Goal: Transaction & Acquisition: Purchase product/service

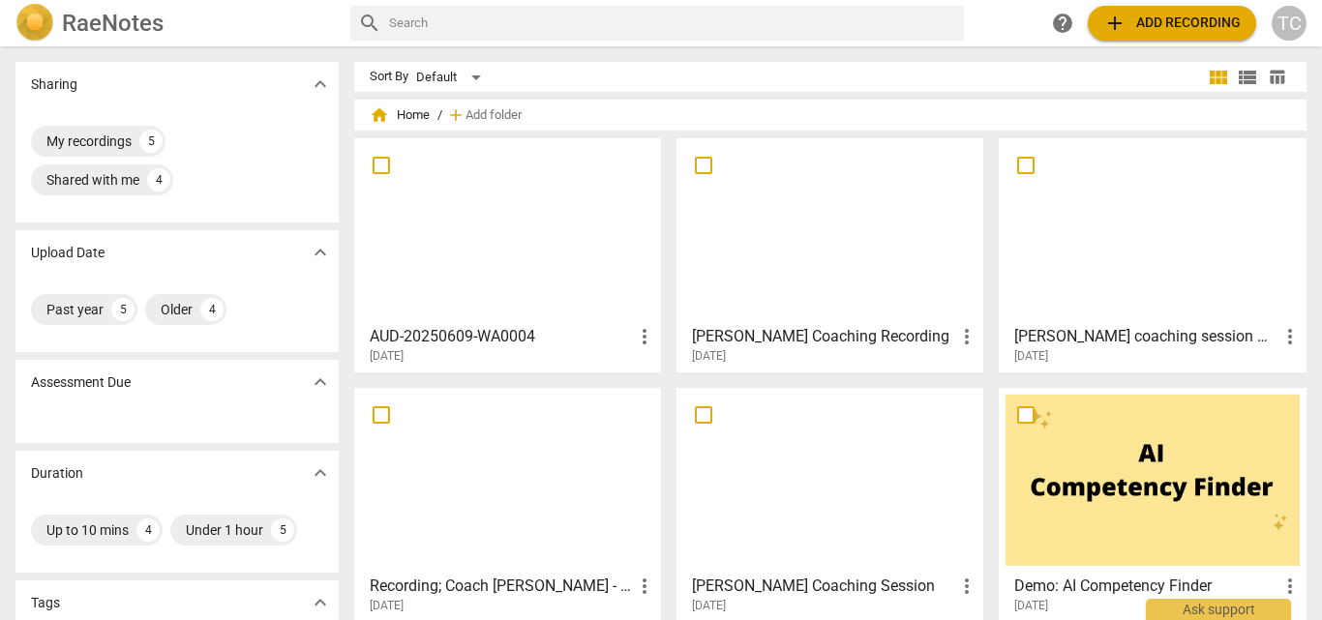
click at [1196, 19] on span "add Add recording" at bounding box center [1171, 23] width 137 height 23
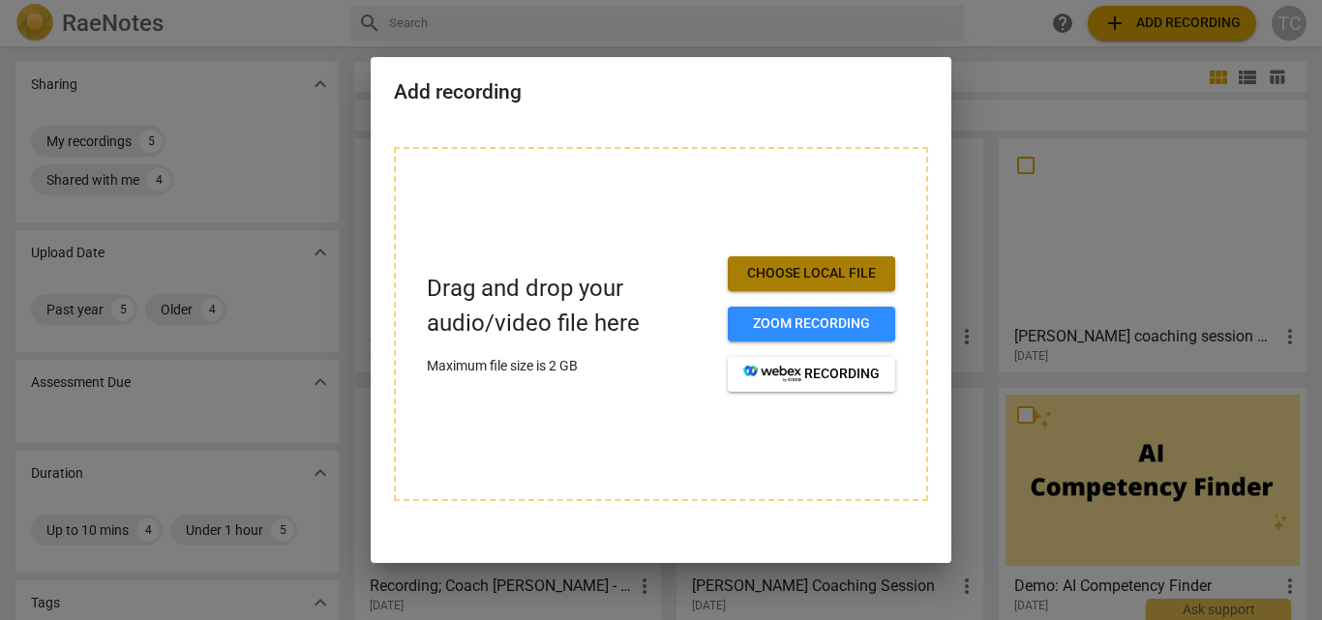
click at [847, 278] on span "Choose local file" at bounding box center [811, 273] width 136 height 19
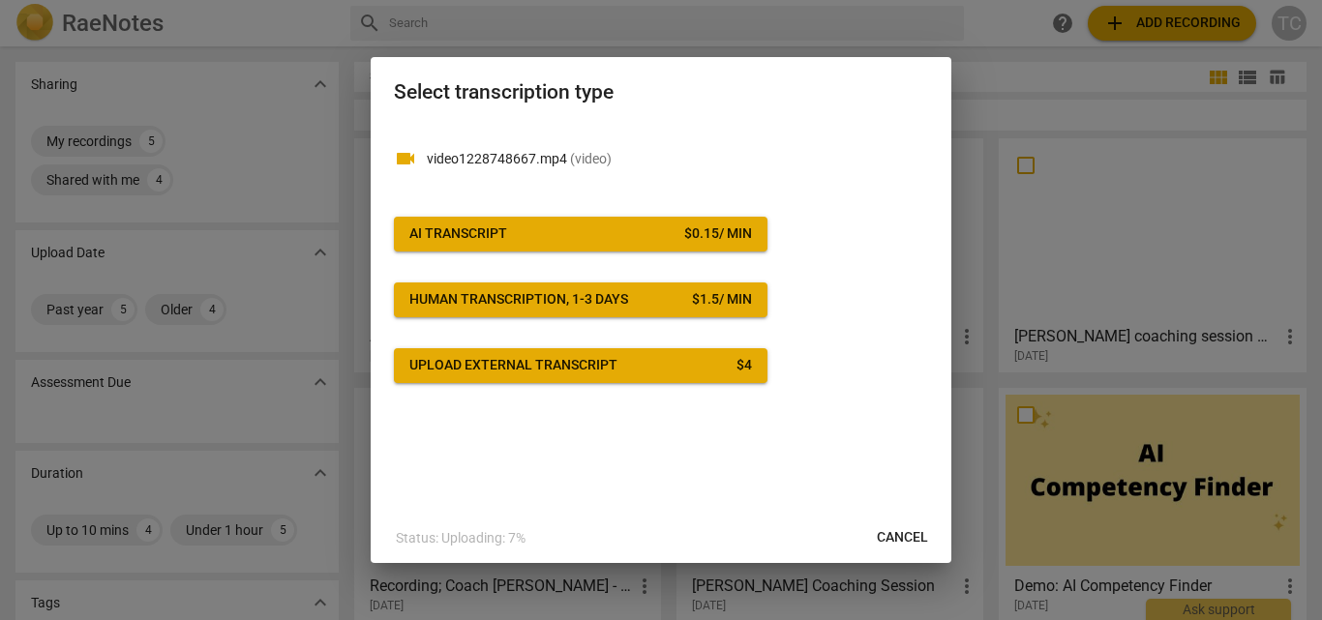
click at [533, 224] on span "AI Transcript $ 0.15 / min" at bounding box center [580, 233] width 342 height 19
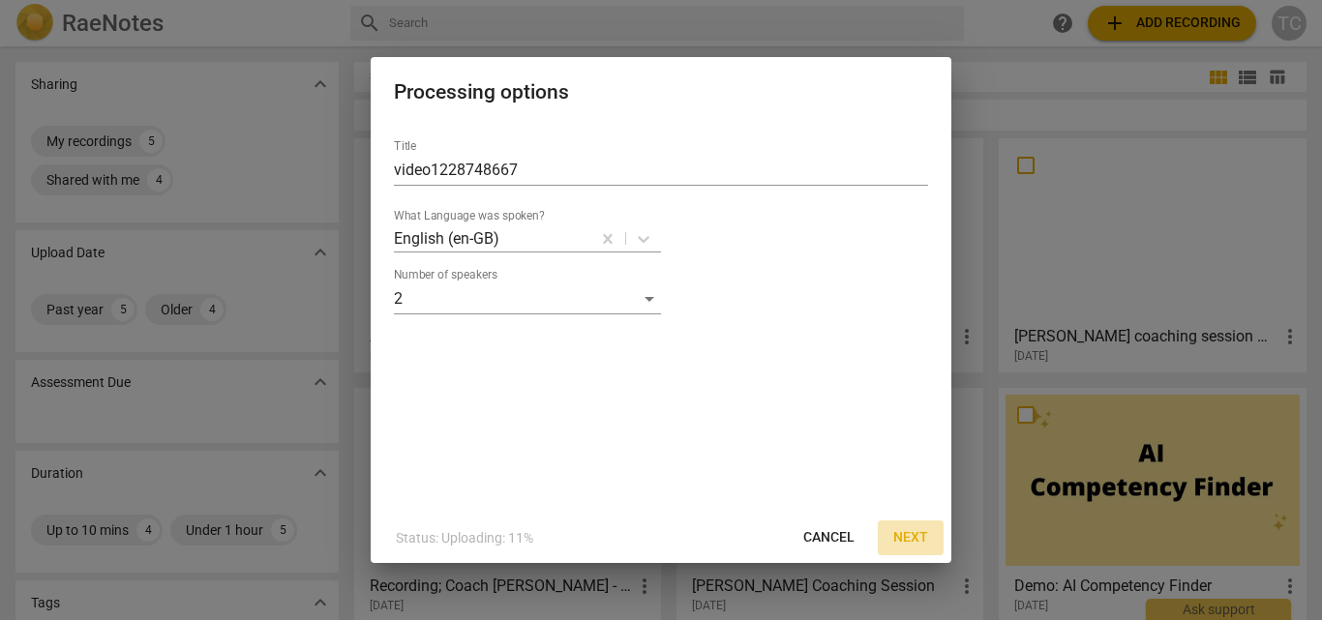
click at [903, 535] on span "Next" at bounding box center [910, 537] width 35 height 19
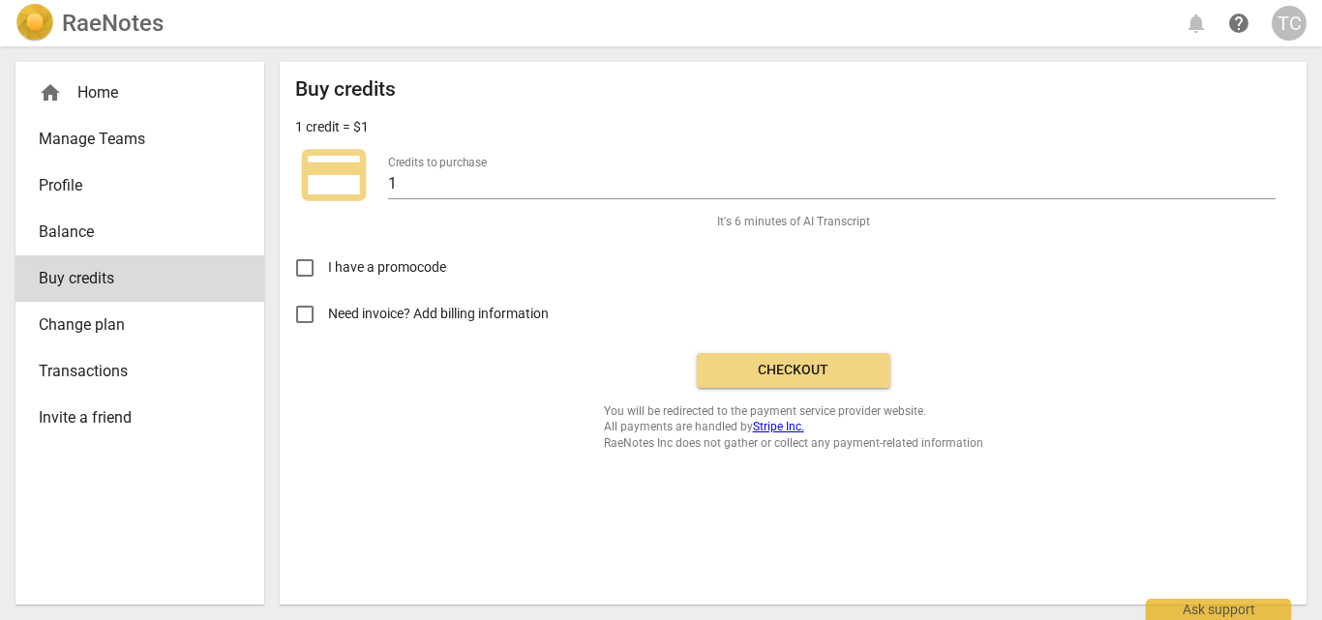
click at [129, 233] on span "Balance" at bounding box center [132, 232] width 187 height 23
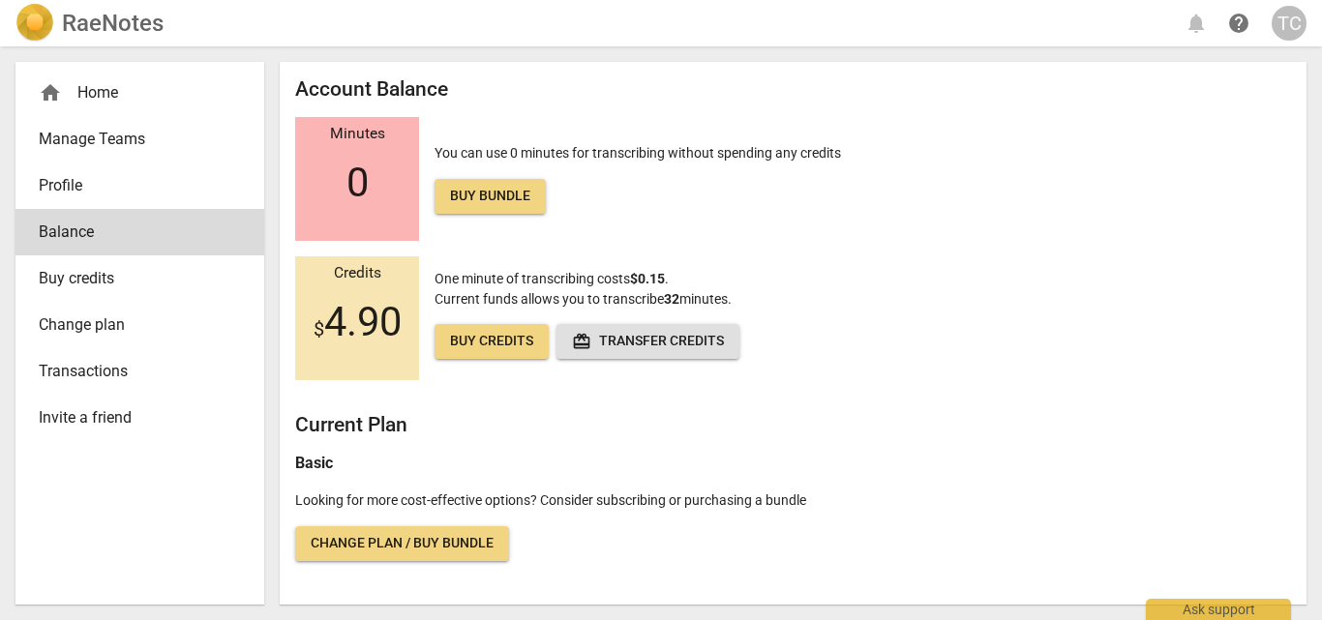
click at [113, 99] on div "home Home" at bounding box center [132, 92] width 187 height 23
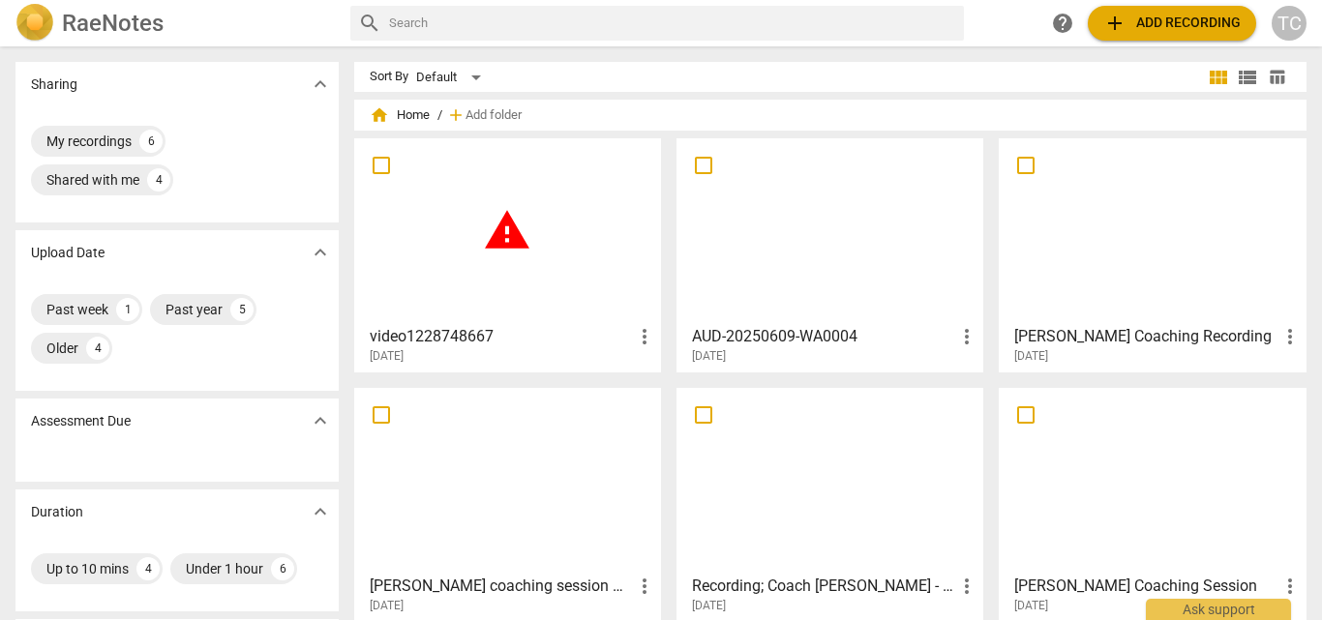
click at [642, 345] on span "more_vert" at bounding box center [644, 336] width 23 height 23
click at [533, 283] on div at bounding box center [661, 310] width 1322 height 620
click at [387, 338] on h3 "video1228748667" at bounding box center [501, 336] width 263 height 23
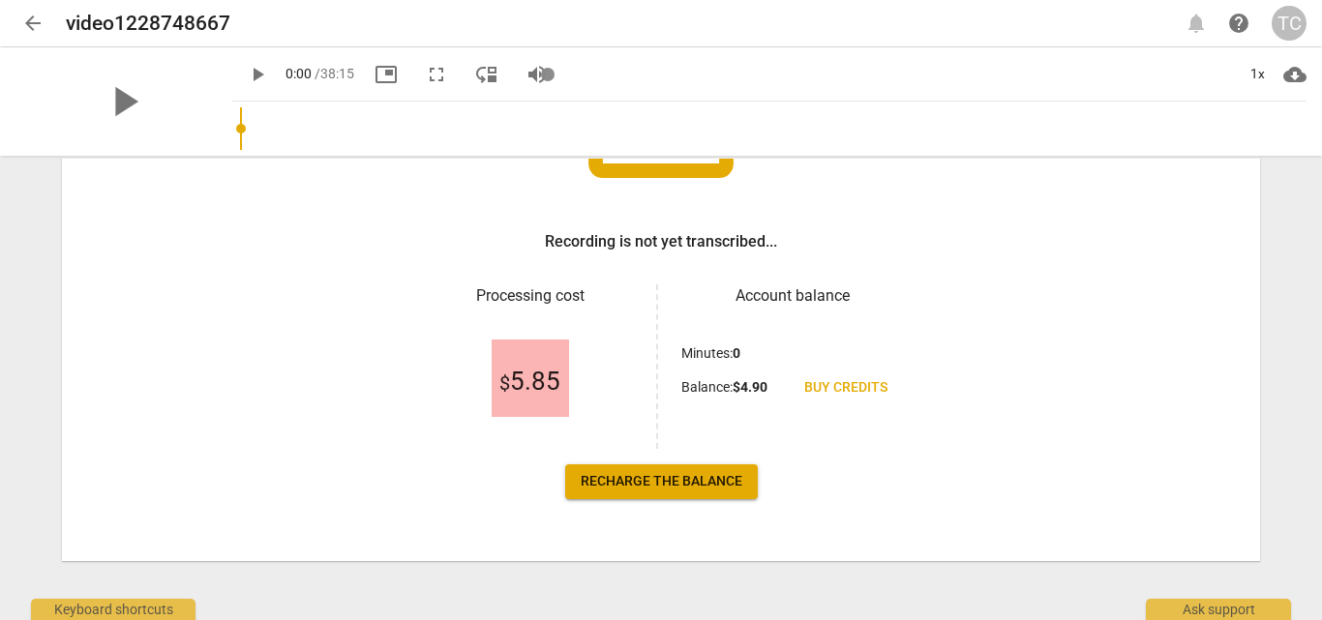
scroll to position [253, 0]
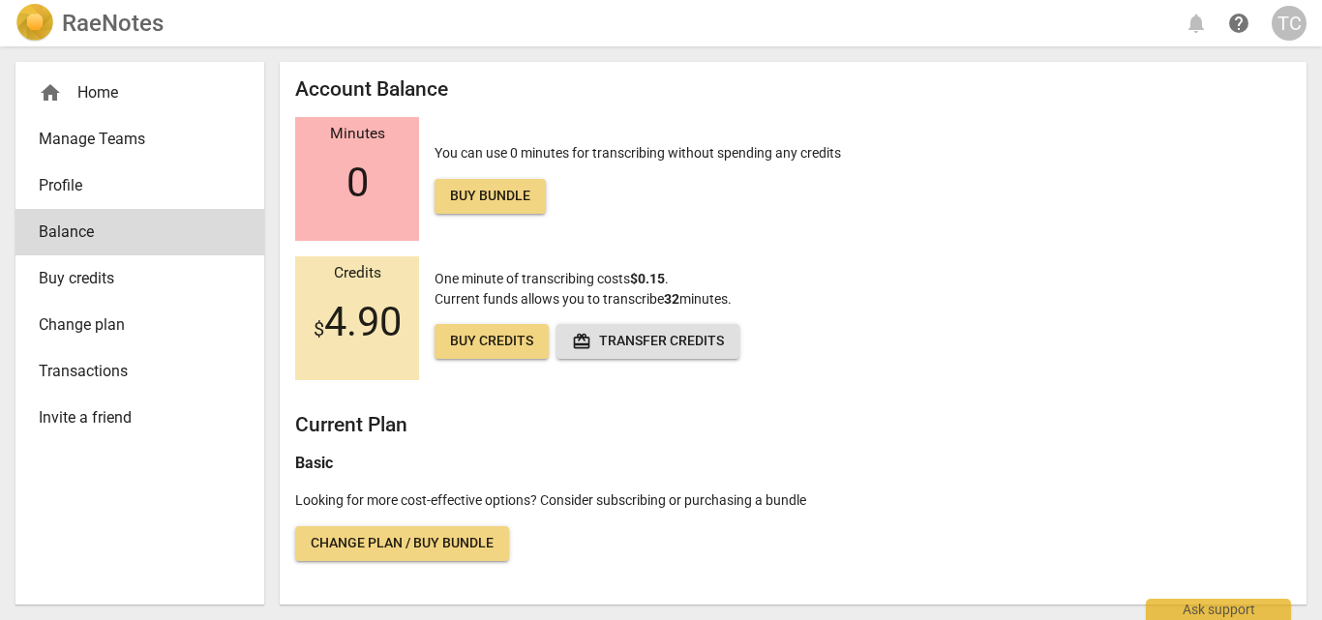
click at [504, 342] on span "Buy credits" at bounding box center [491, 341] width 83 height 19
click at [385, 557] on link "Change plan / Buy bundle" at bounding box center [402, 543] width 214 height 35
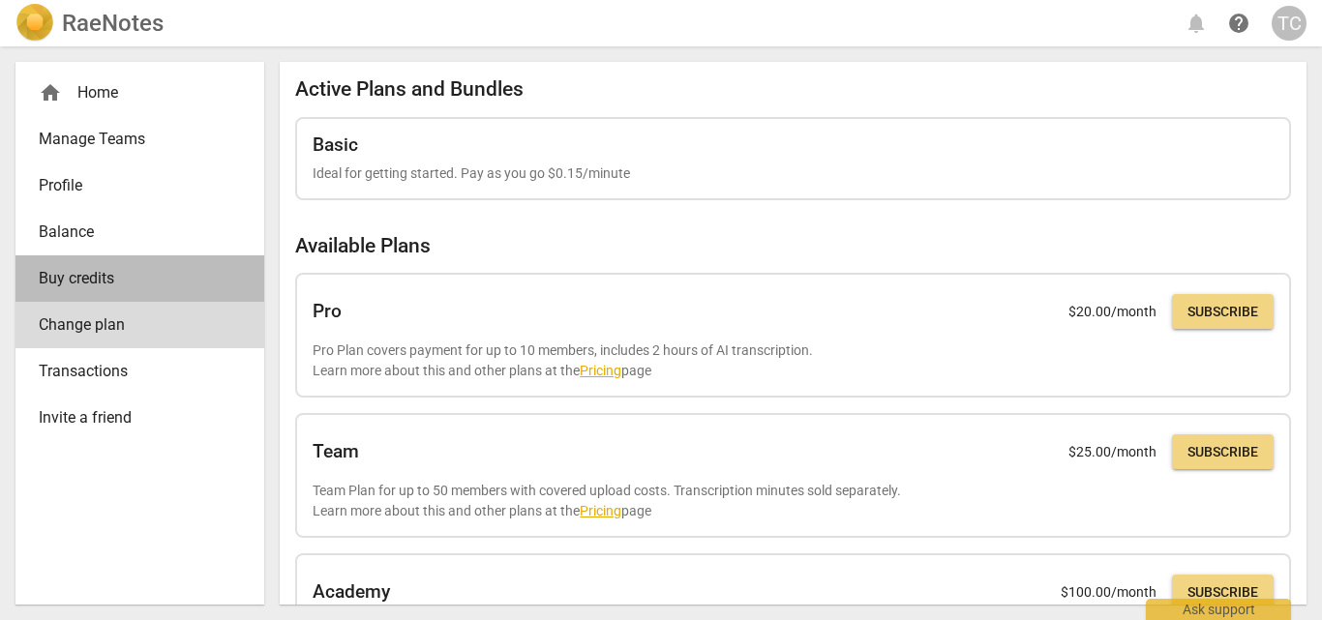
click at [91, 286] on span "Buy credits" at bounding box center [132, 278] width 187 height 23
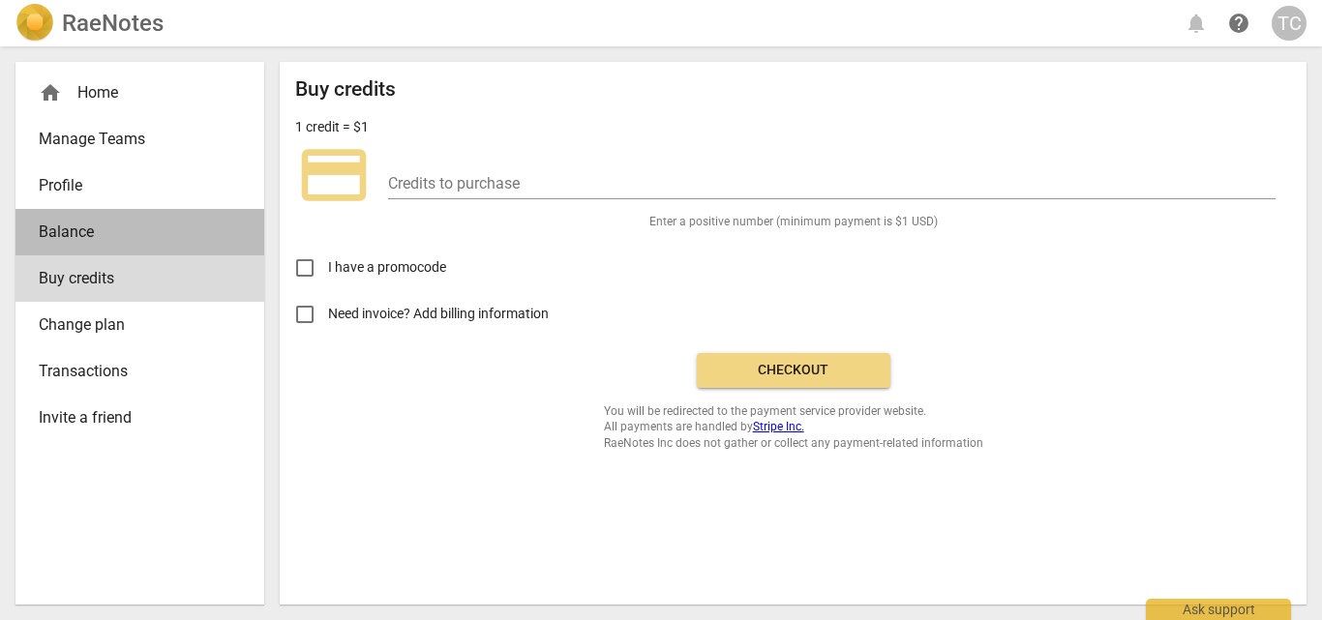
click at [170, 222] on span "Balance" at bounding box center [132, 232] width 187 height 23
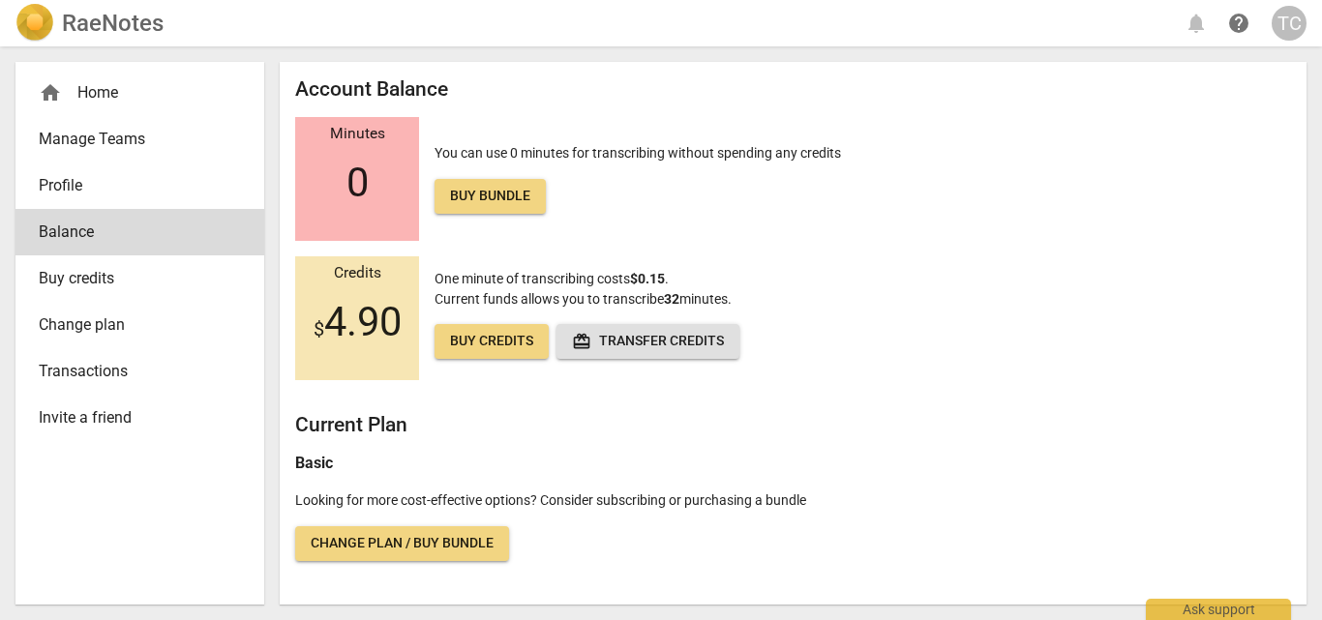
click at [521, 304] on span "Current funds allows you to transcribe 32 minutes." at bounding box center [582, 298] width 297 height 15
click at [491, 346] on span "Buy credits" at bounding box center [491, 341] width 83 height 19
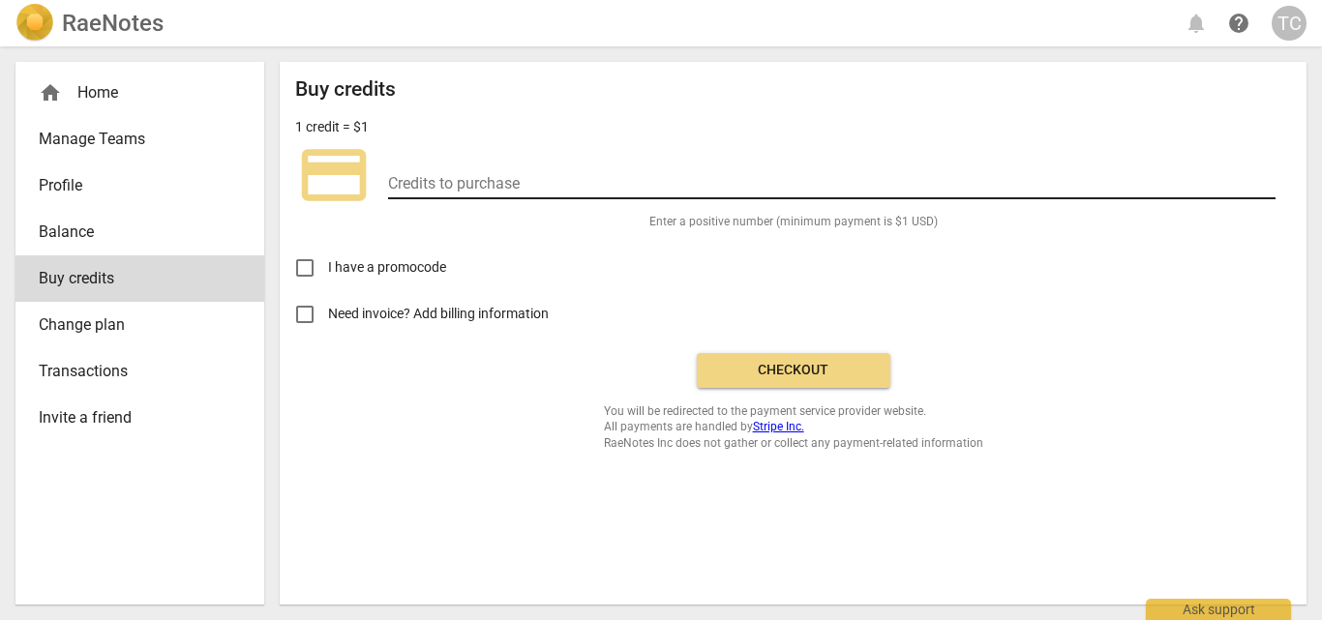
click at [438, 179] on input "number" at bounding box center [831, 185] width 887 height 28
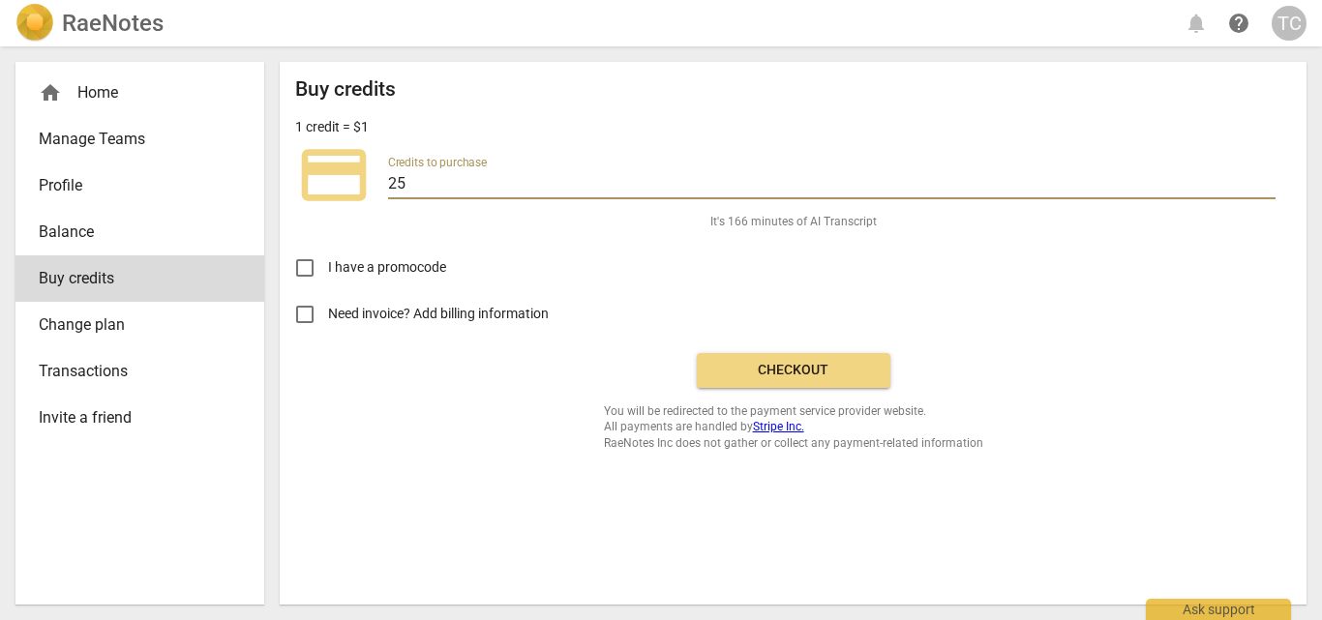
type input "25"
click at [854, 372] on span "Checkout" at bounding box center [793, 370] width 163 height 19
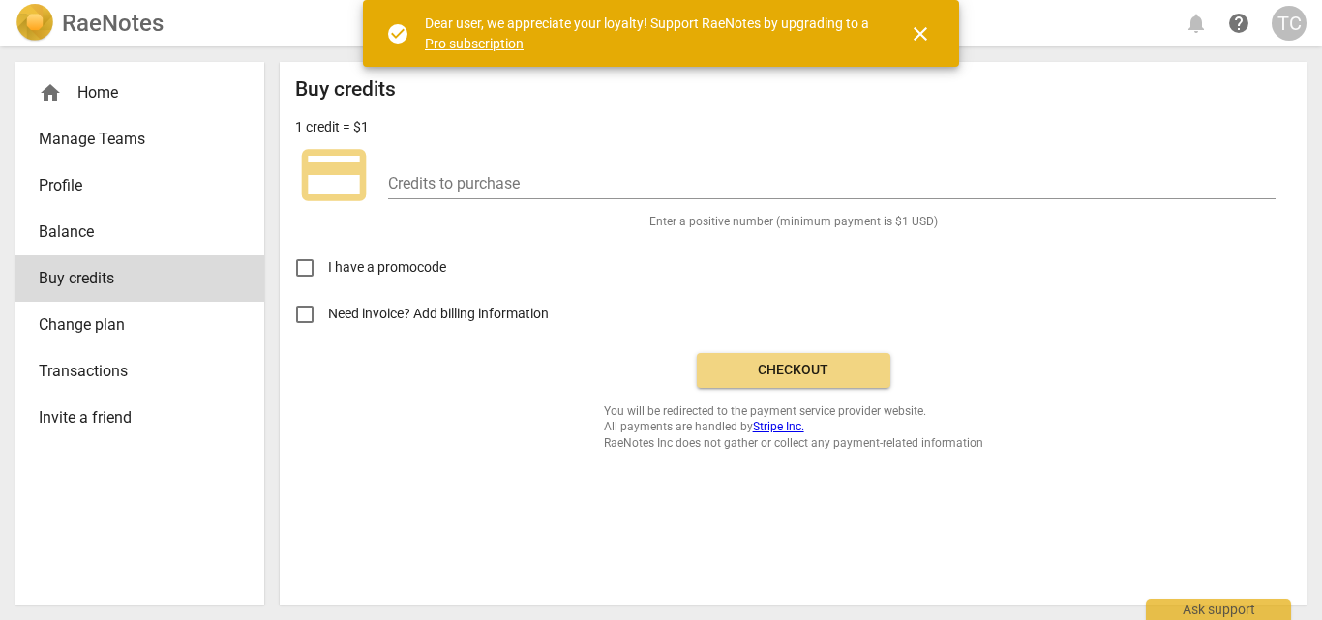
click at [518, 184] on input "number" at bounding box center [831, 185] width 887 height 28
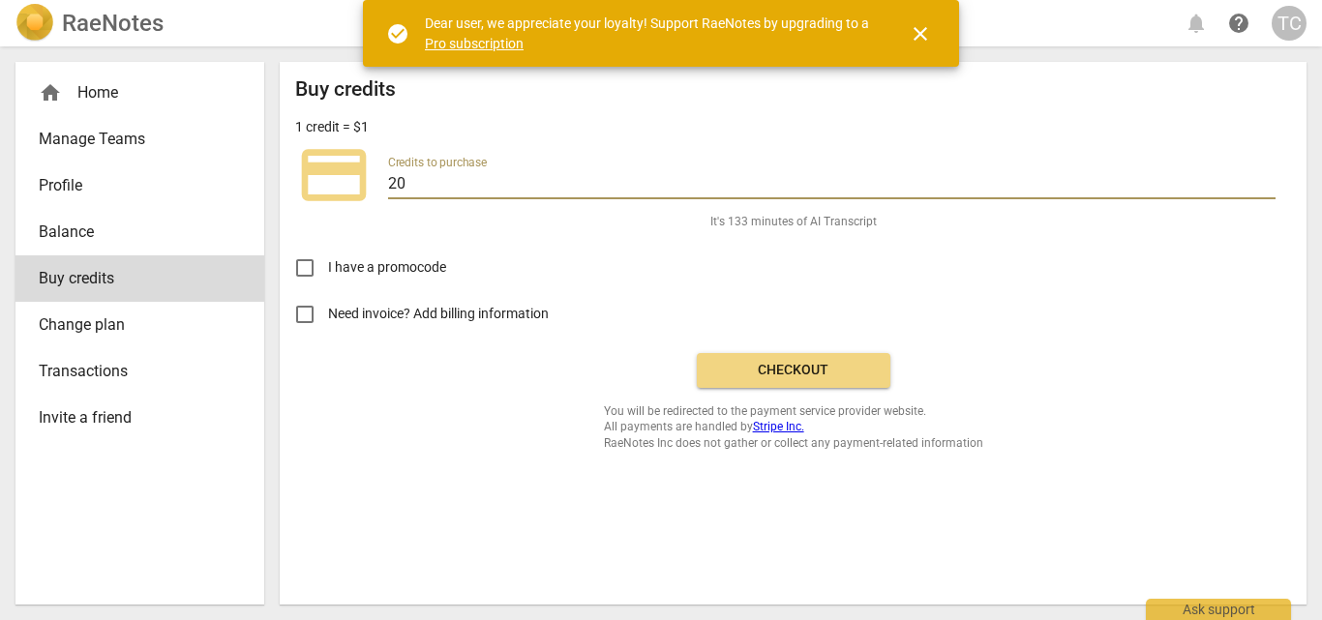
type input "20"
click at [765, 376] on span "Checkout" at bounding box center [793, 370] width 163 height 19
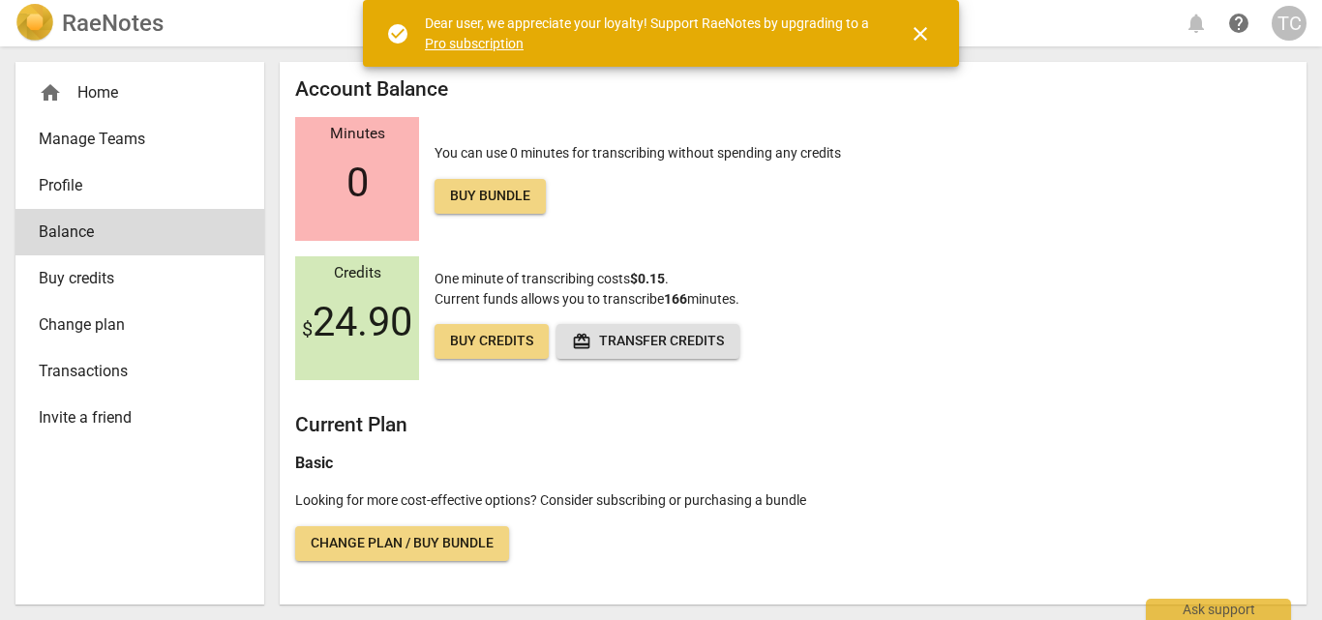
click at [135, 86] on div "home Home" at bounding box center [132, 92] width 187 height 23
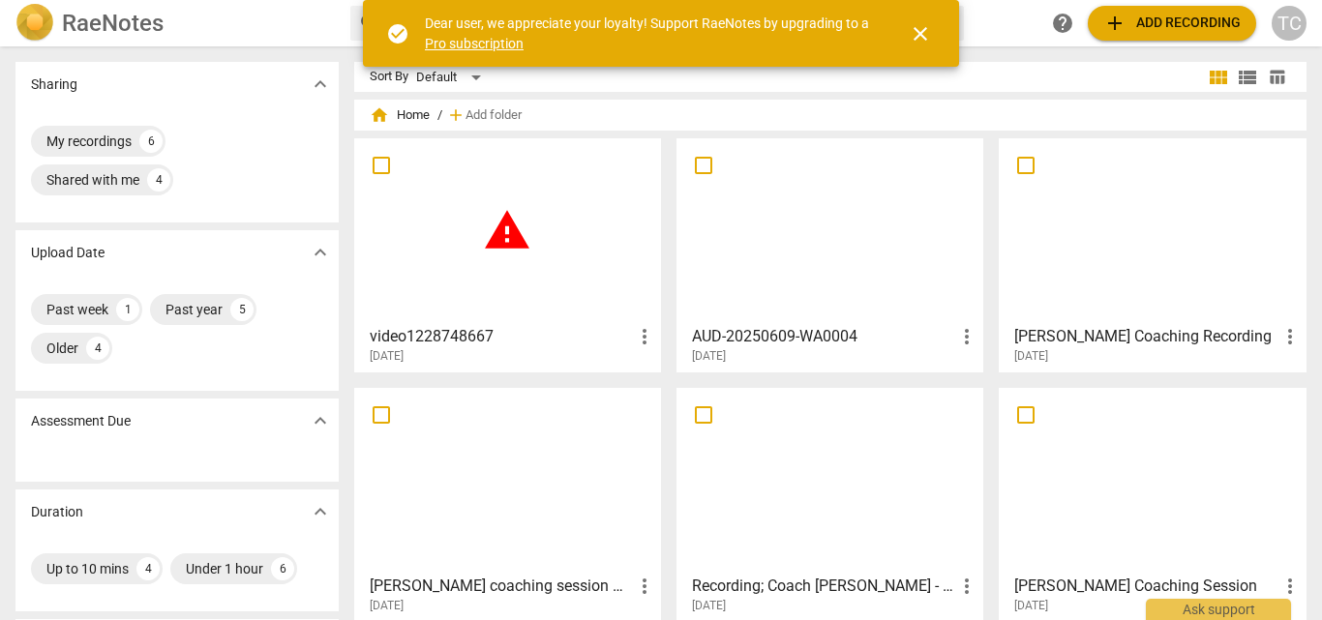
click at [521, 277] on div "warning" at bounding box center [507, 230] width 293 height 171
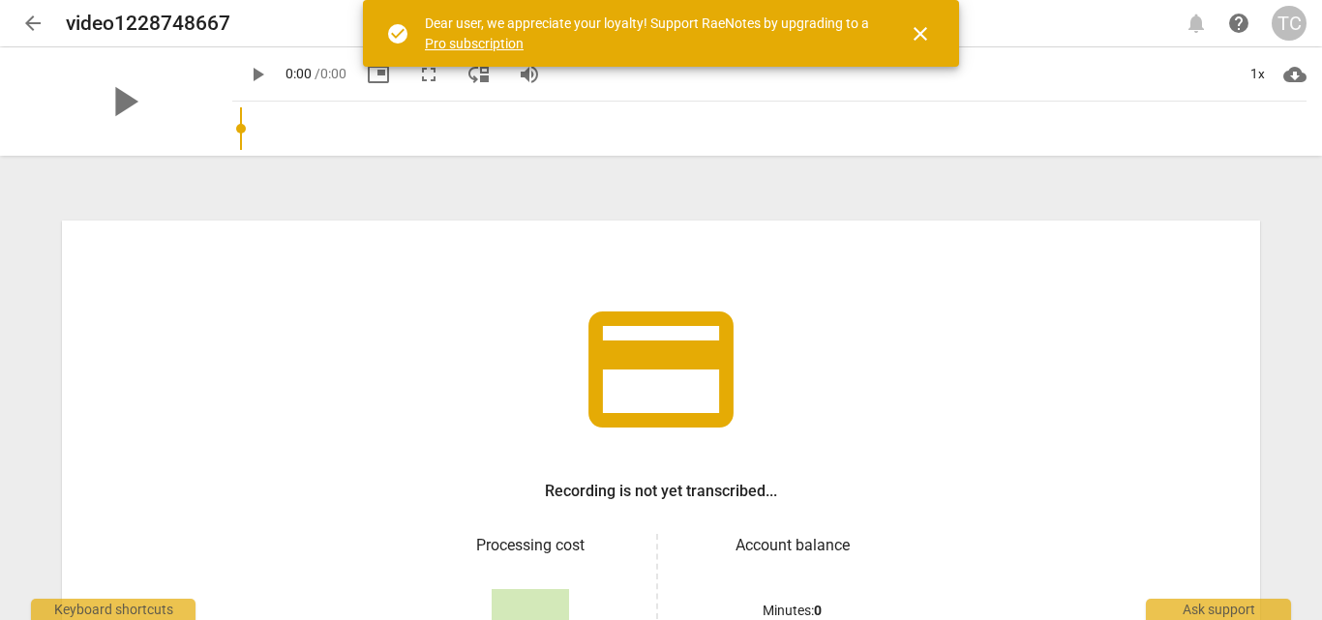
click at [919, 44] on span "close" at bounding box center [919, 33] width 23 height 23
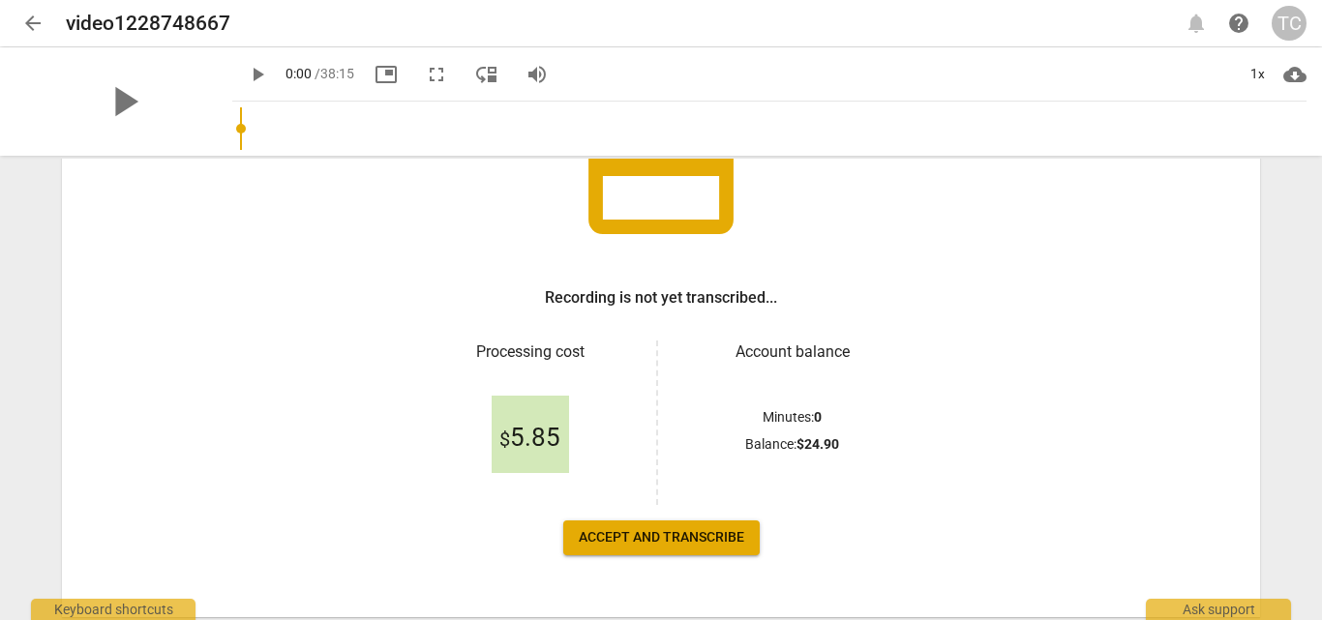
scroll to position [253, 0]
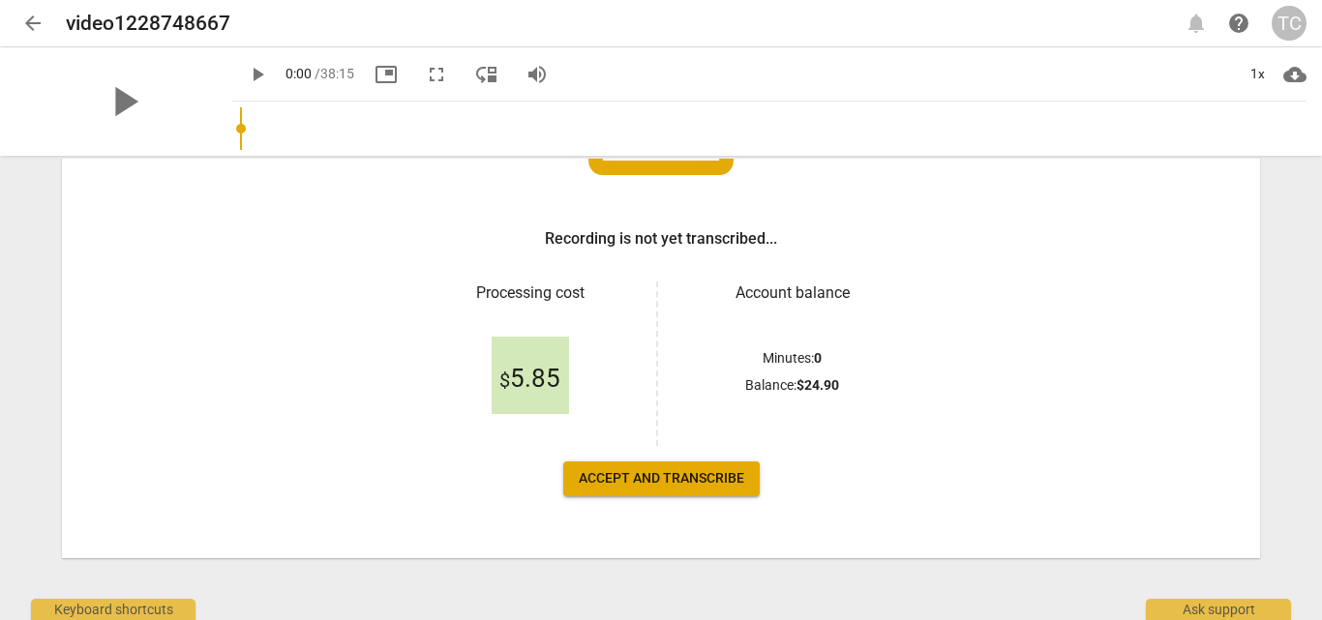
click at [694, 478] on span "Accept and transcribe" at bounding box center [661, 478] width 165 height 19
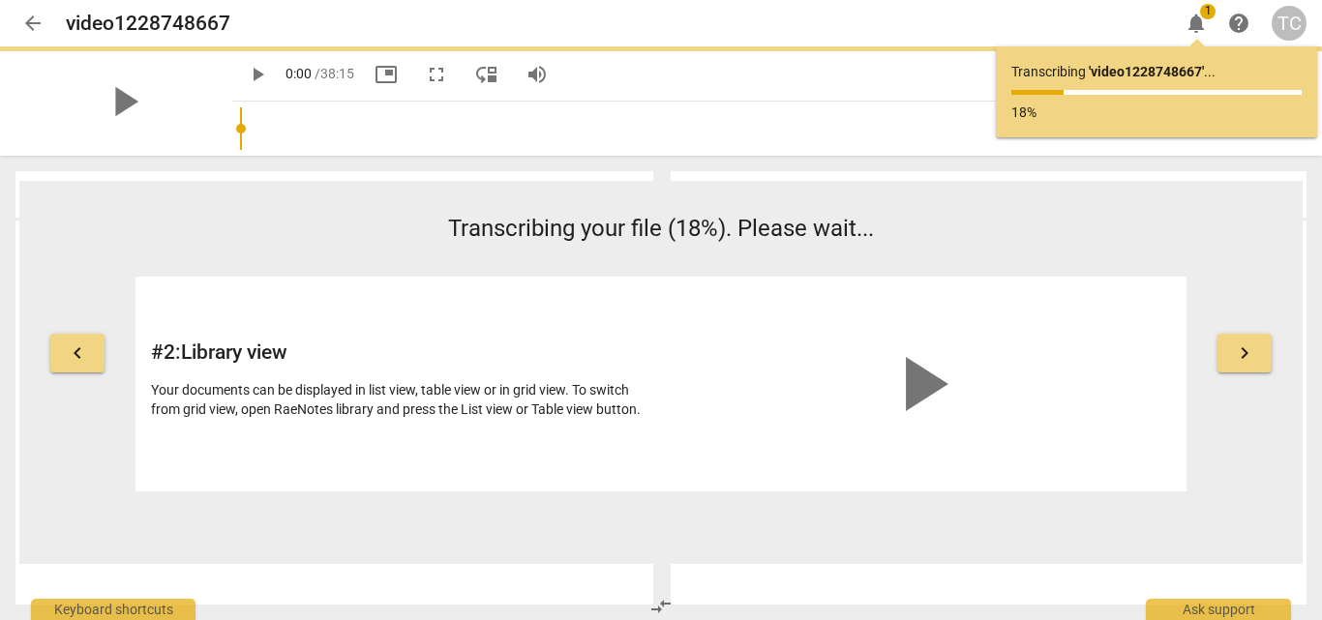
click at [28, 26] on span "arrow_back" at bounding box center [32, 23] width 23 height 23
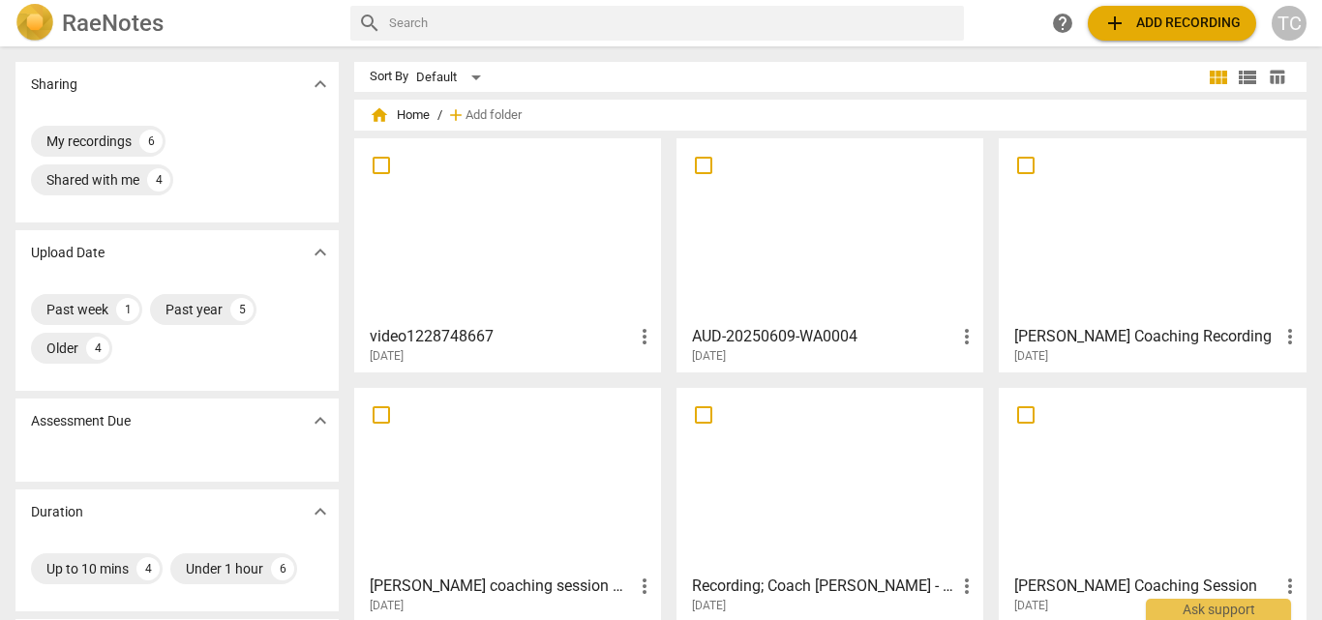
click at [596, 253] on div at bounding box center [507, 230] width 293 height 171
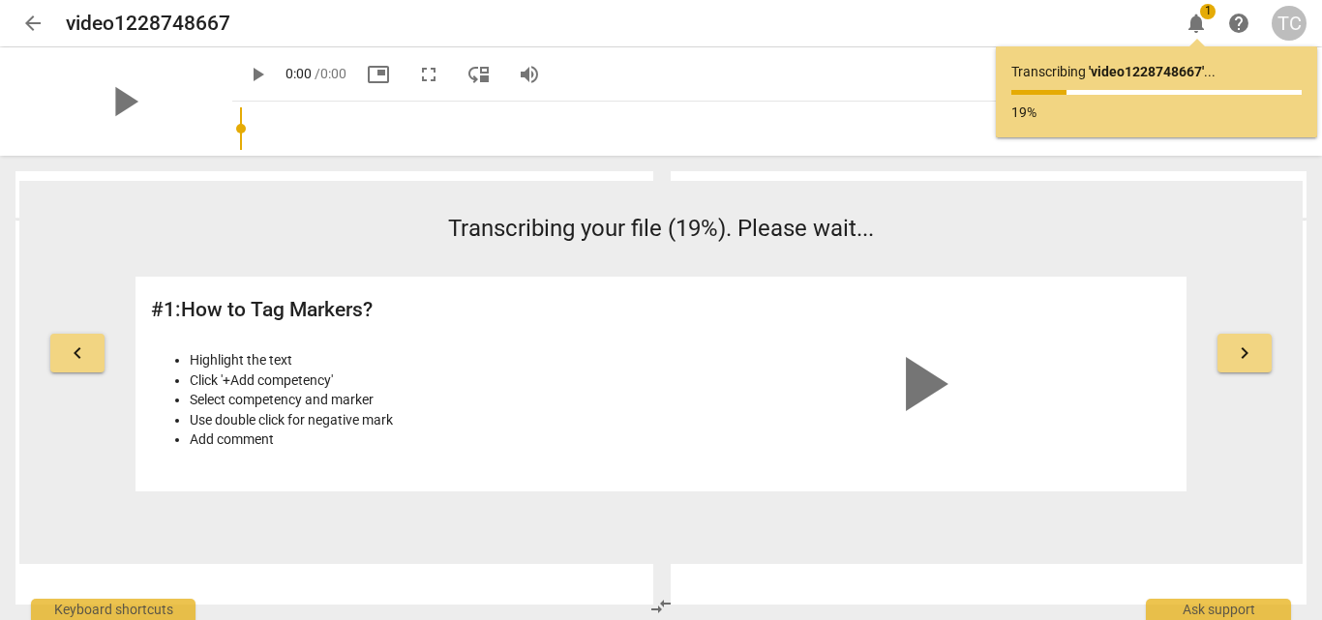
click at [29, 32] on span "arrow_back" at bounding box center [32, 23] width 23 height 23
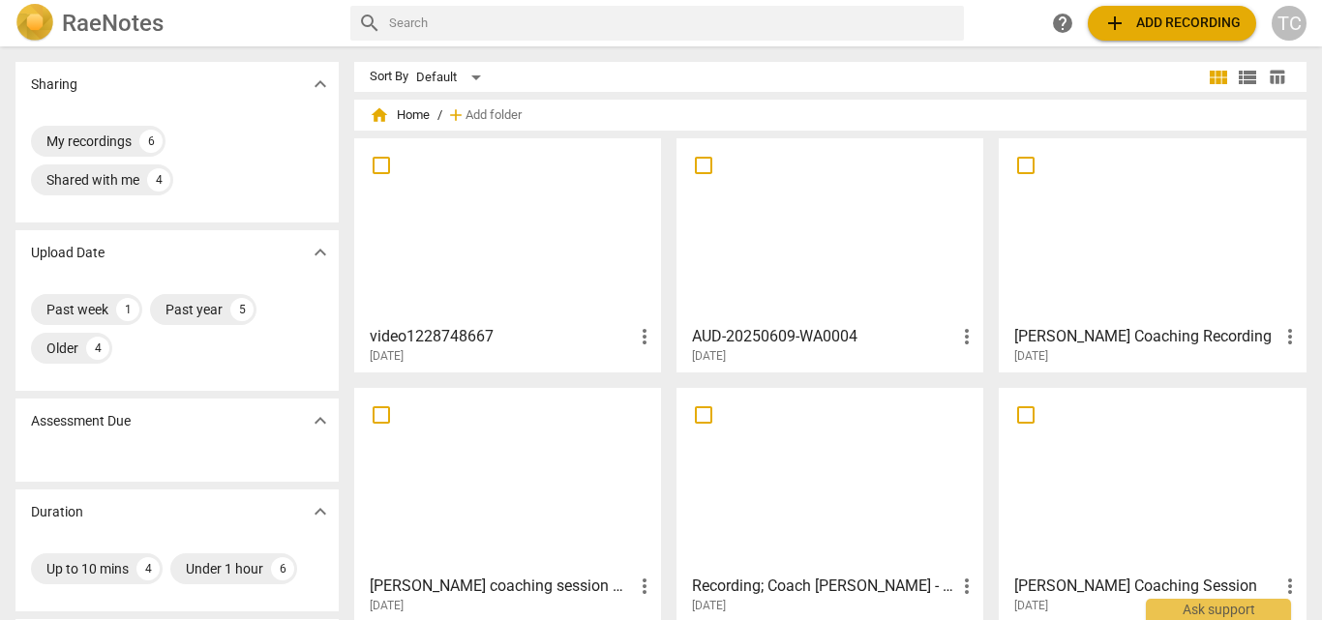
click at [462, 213] on div at bounding box center [507, 230] width 293 height 171
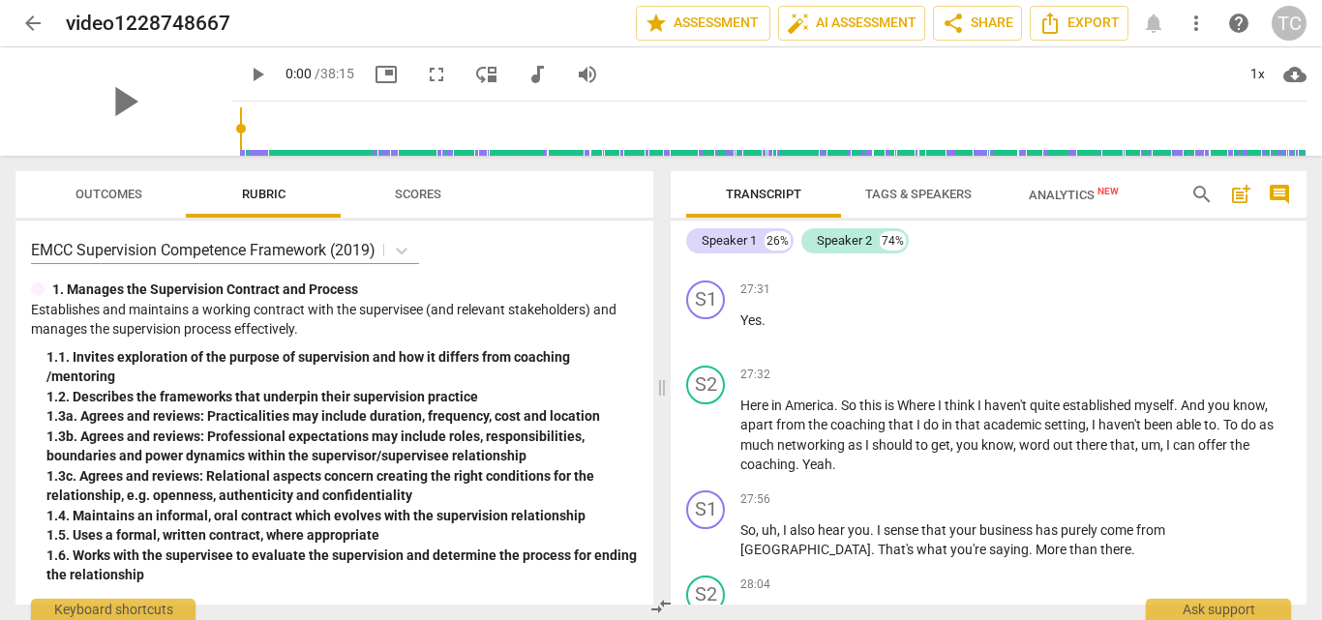
scroll to position [10642, 0]
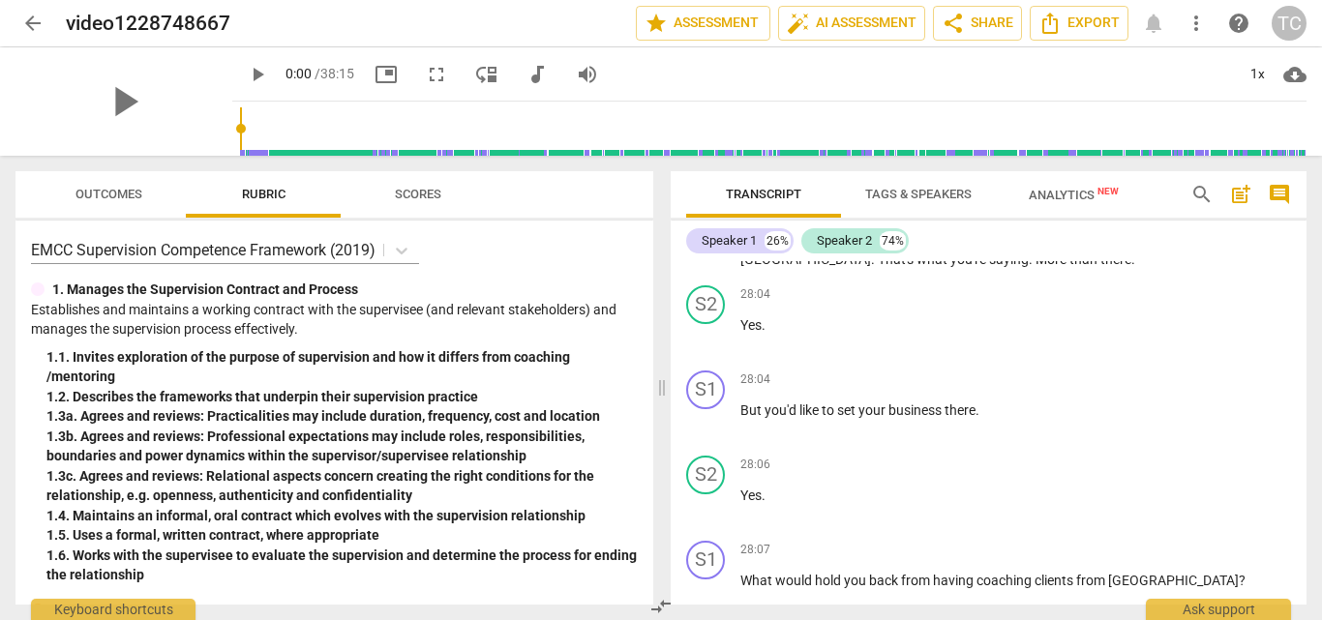
click at [36, 20] on span "arrow_back" at bounding box center [32, 23] width 23 height 23
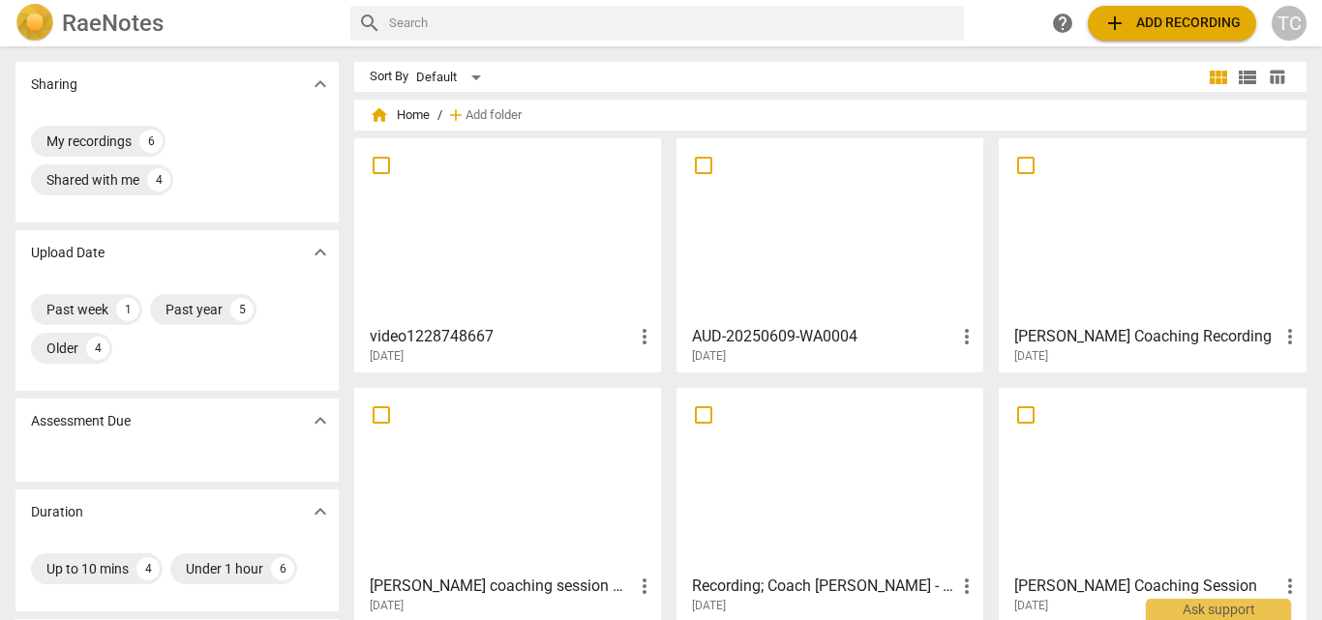
click at [504, 196] on div at bounding box center [507, 230] width 293 height 171
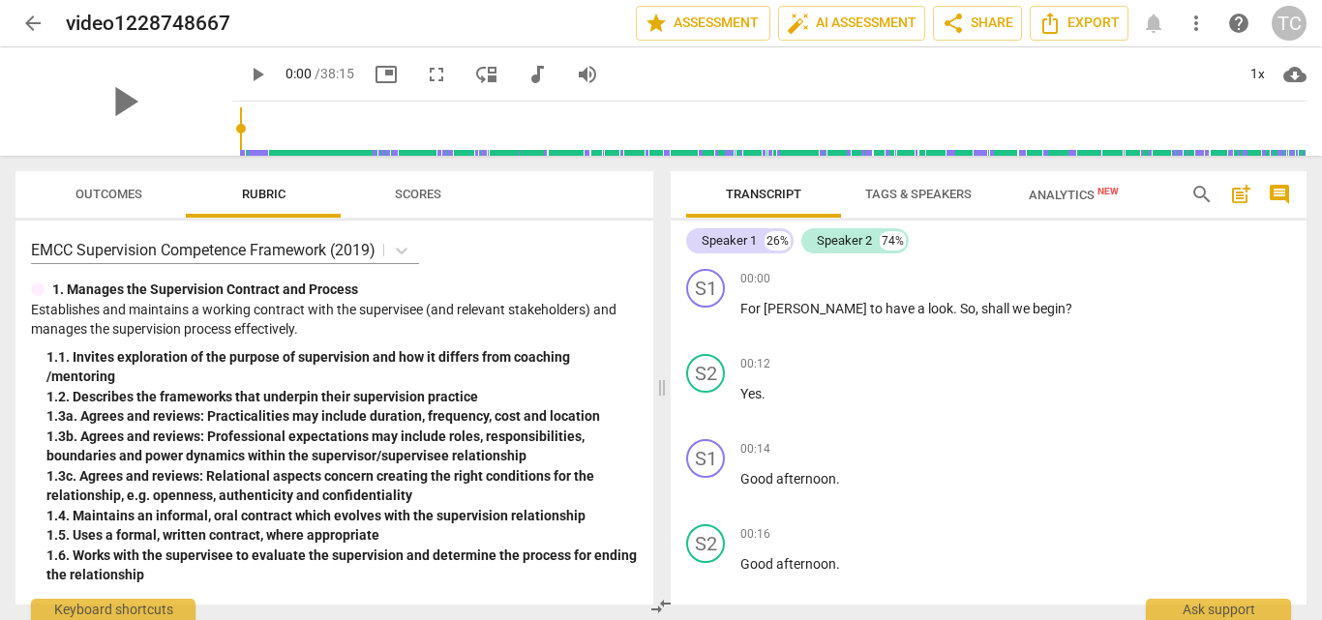
click at [27, 28] on span "arrow_back" at bounding box center [32, 23] width 23 height 23
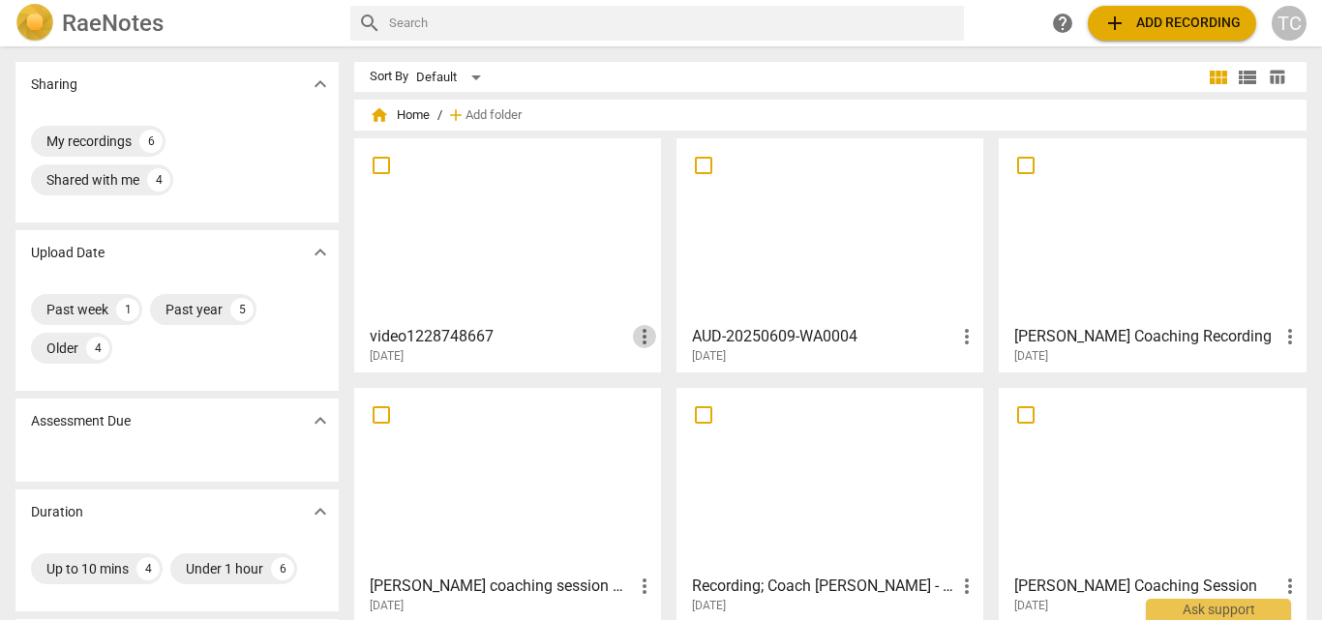
click at [634, 342] on span "more_vert" at bounding box center [644, 336] width 23 height 23
click at [551, 344] on div at bounding box center [661, 310] width 1322 height 620
click at [407, 335] on h3 "video1228748667" at bounding box center [501, 336] width 263 height 23
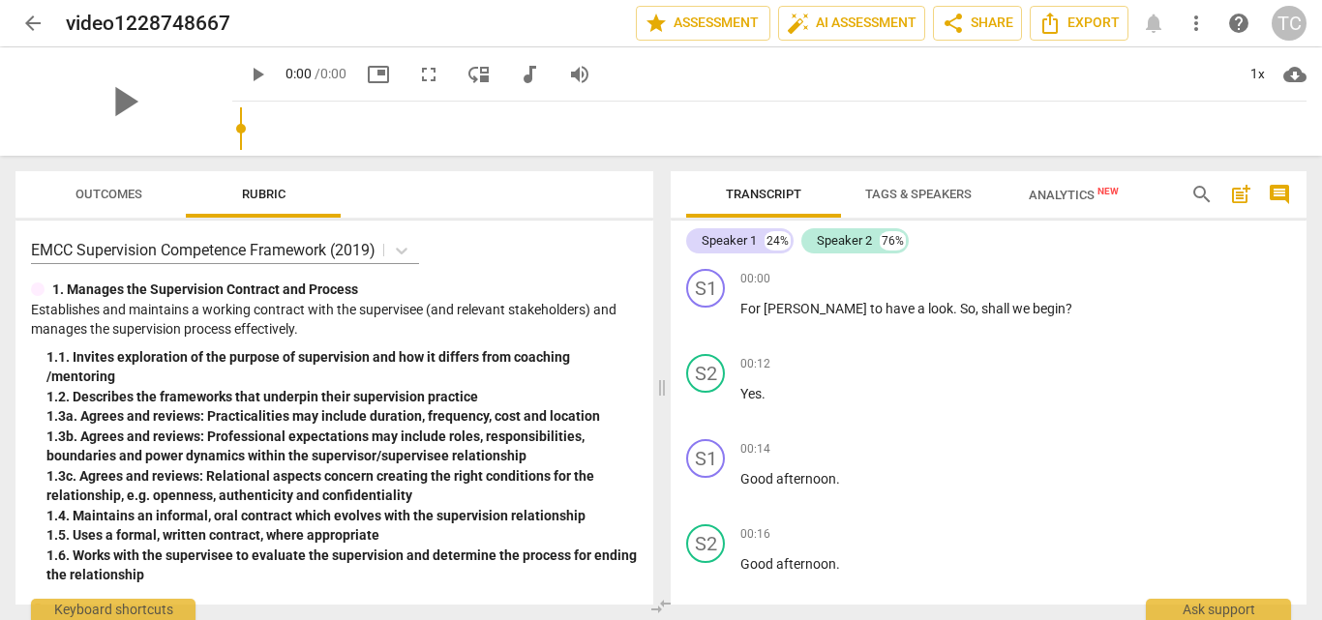
drag, startPoint x: 407, startPoint y: 335, endPoint x: 1199, endPoint y: 29, distance: 848.4
click at [1199, 29] on span "more_vert" at bounding box center [1195, 23] width 23 height 23
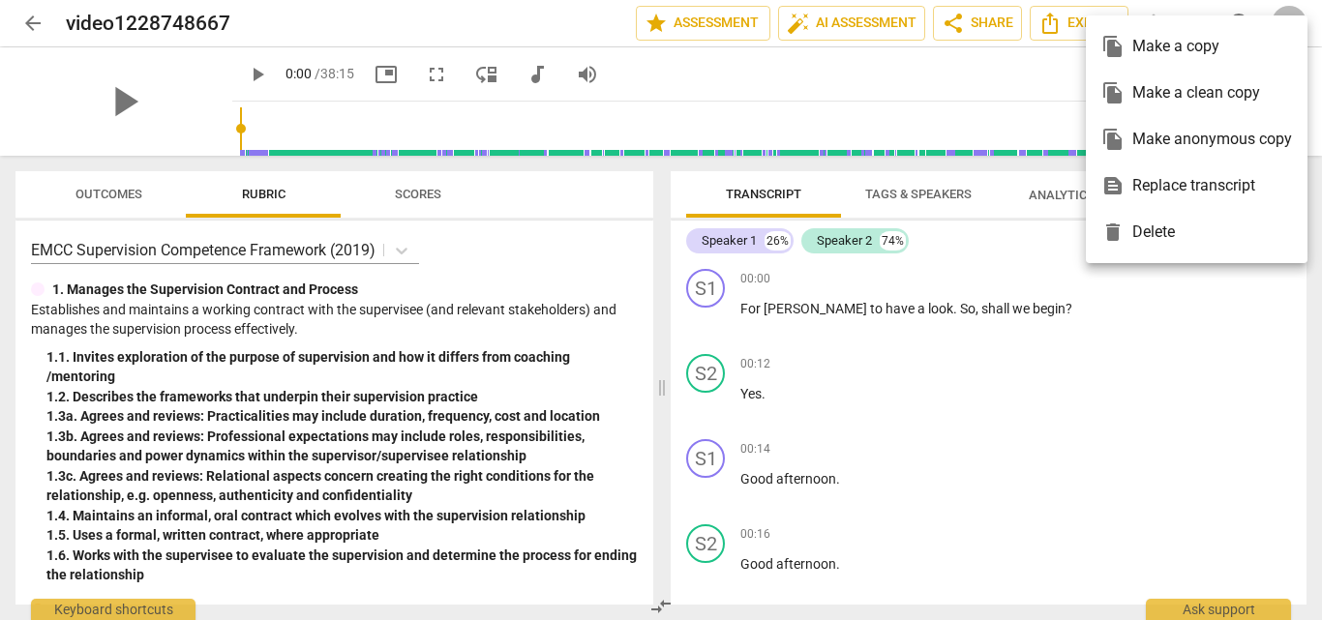
click at [109, 24] on div at bounding box center [661, 310] width 1322 height 620
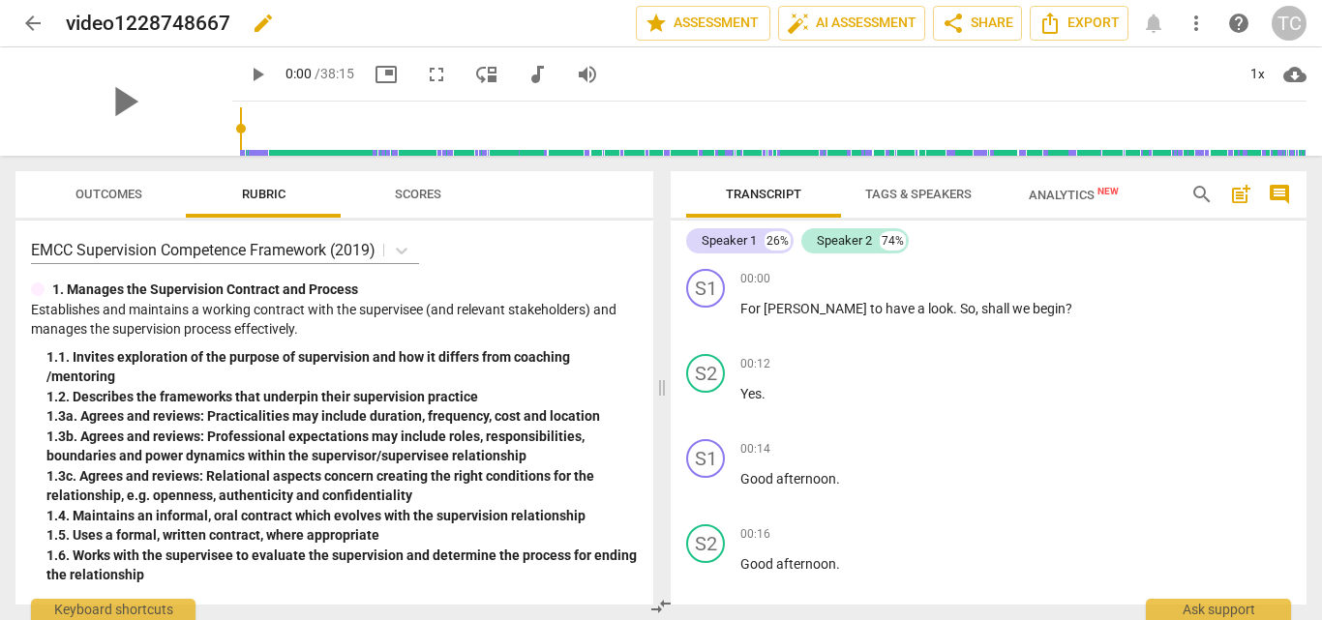
click at [265, 28] on span "edit" at bounding box center [263, 23] width 23 height 23
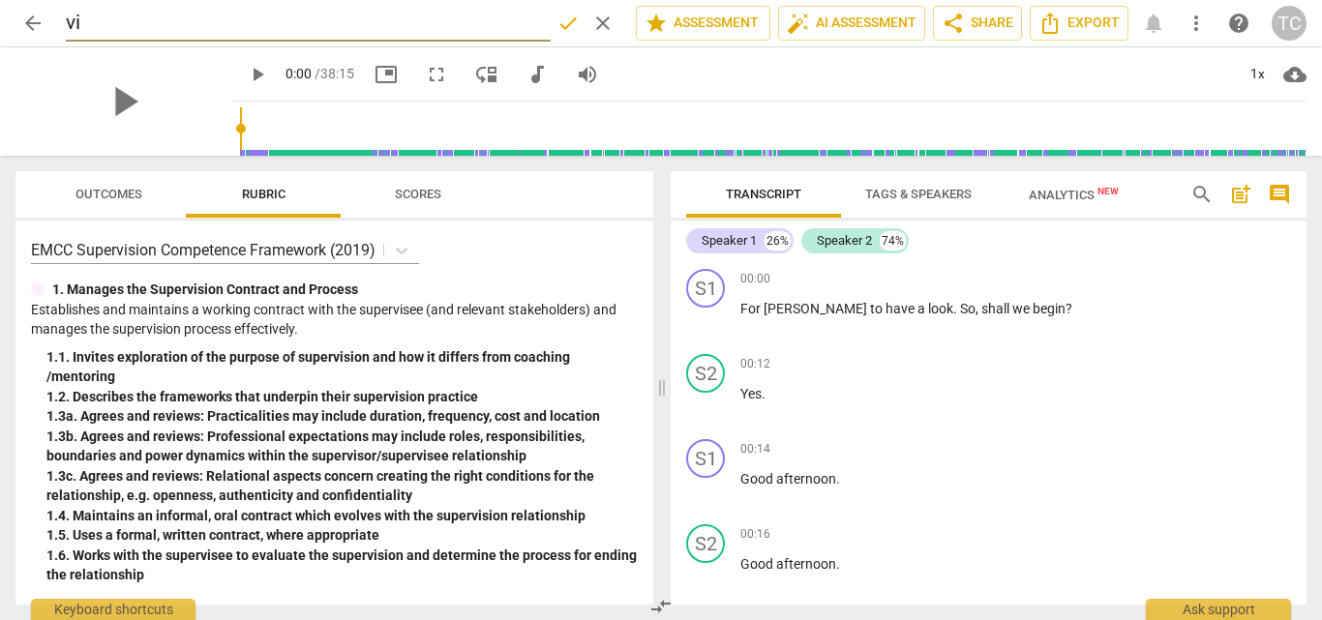
type input "v"
type input "[PERSON_NAME] coaching Wairimu"
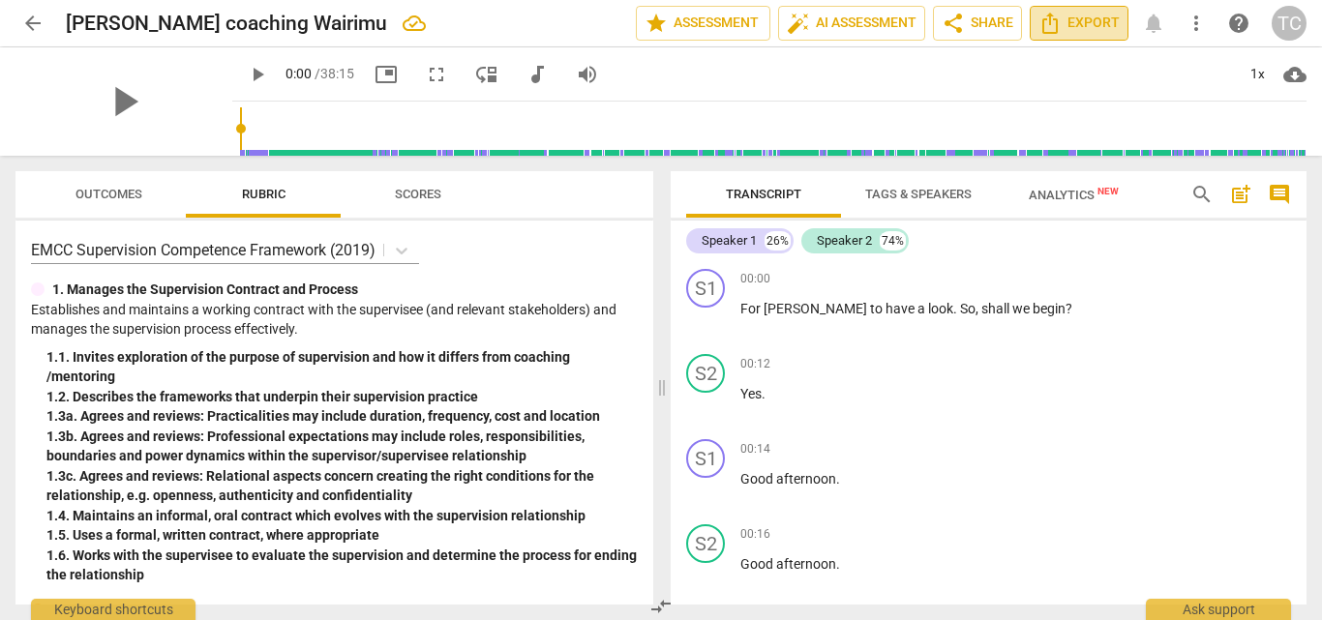
click at [1099, 32] on span "Export" at bounding box center [1078, 23] width 81 height 23
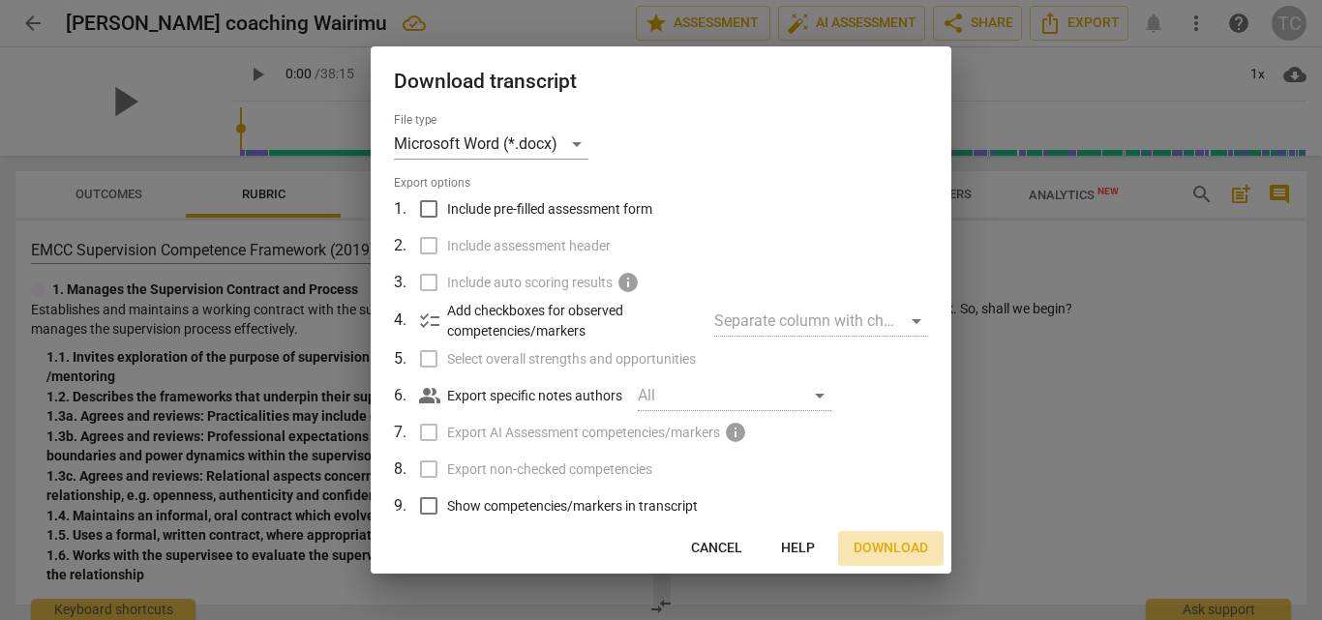
click at [898, 549] on span "Download" at bounding box center [890, 548] width 74 height 19
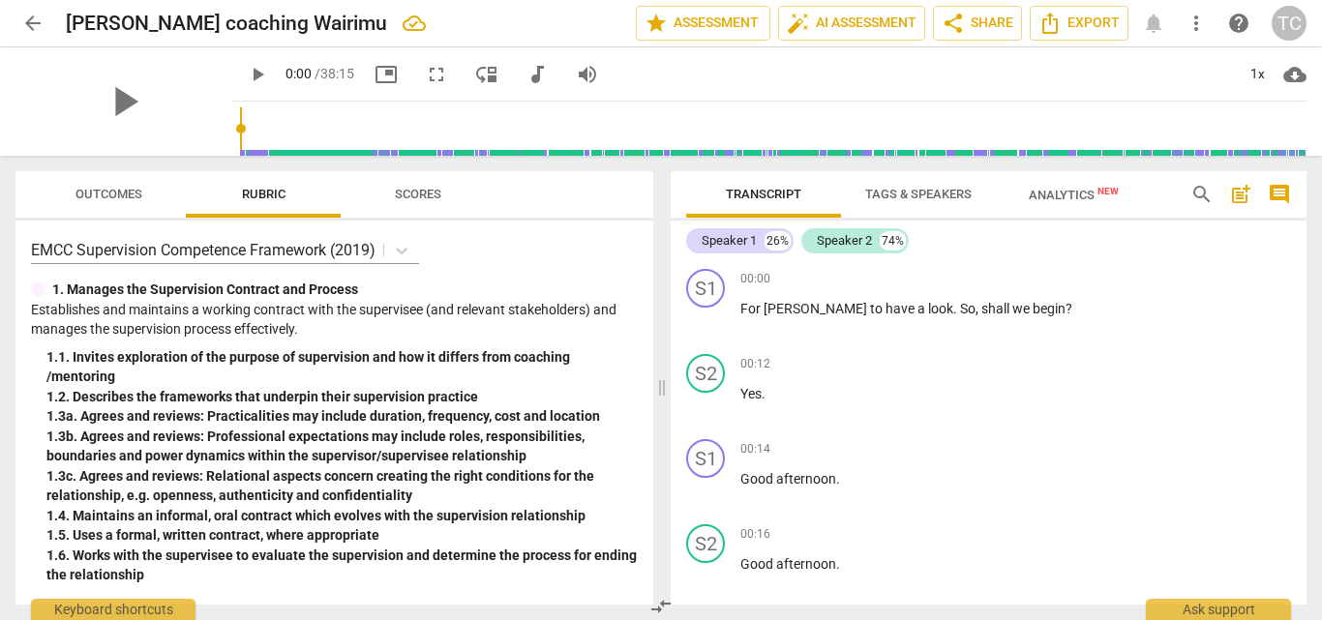
click at [31, 17] on span "arrow_back" at bounding box center [32, 23] width 23 height 23
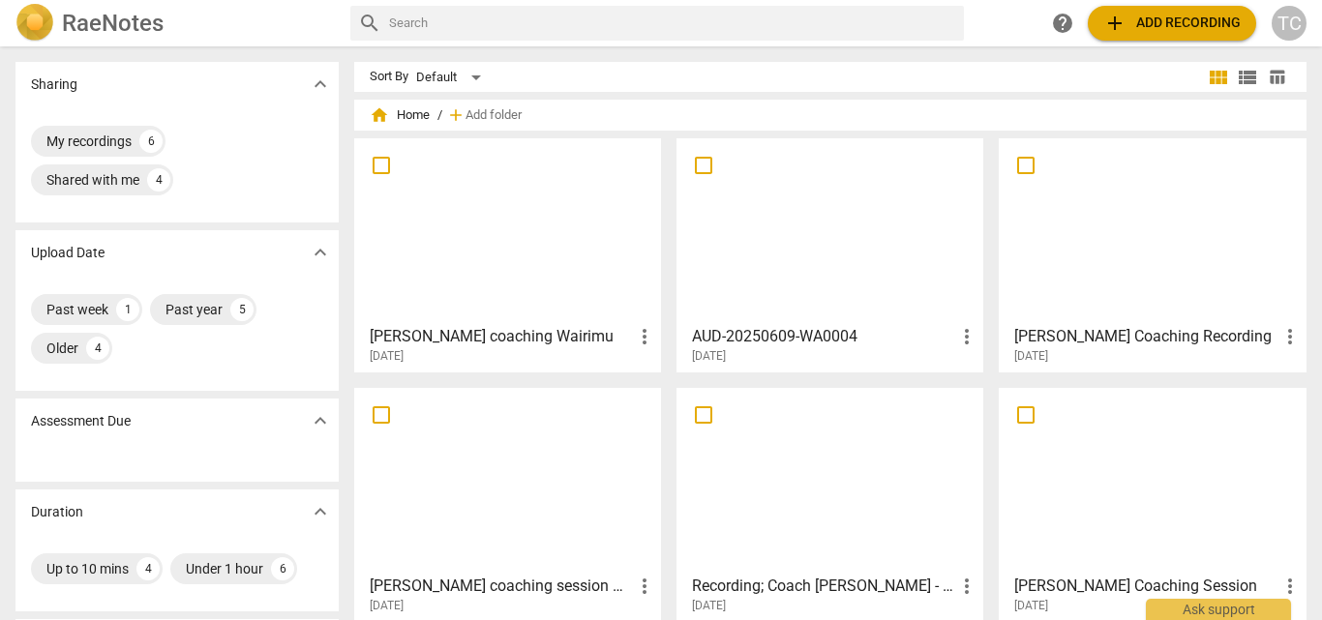
click at [1191, 19] on span "add Add recording" at bounding box center [1171, 23] width 137 height 23
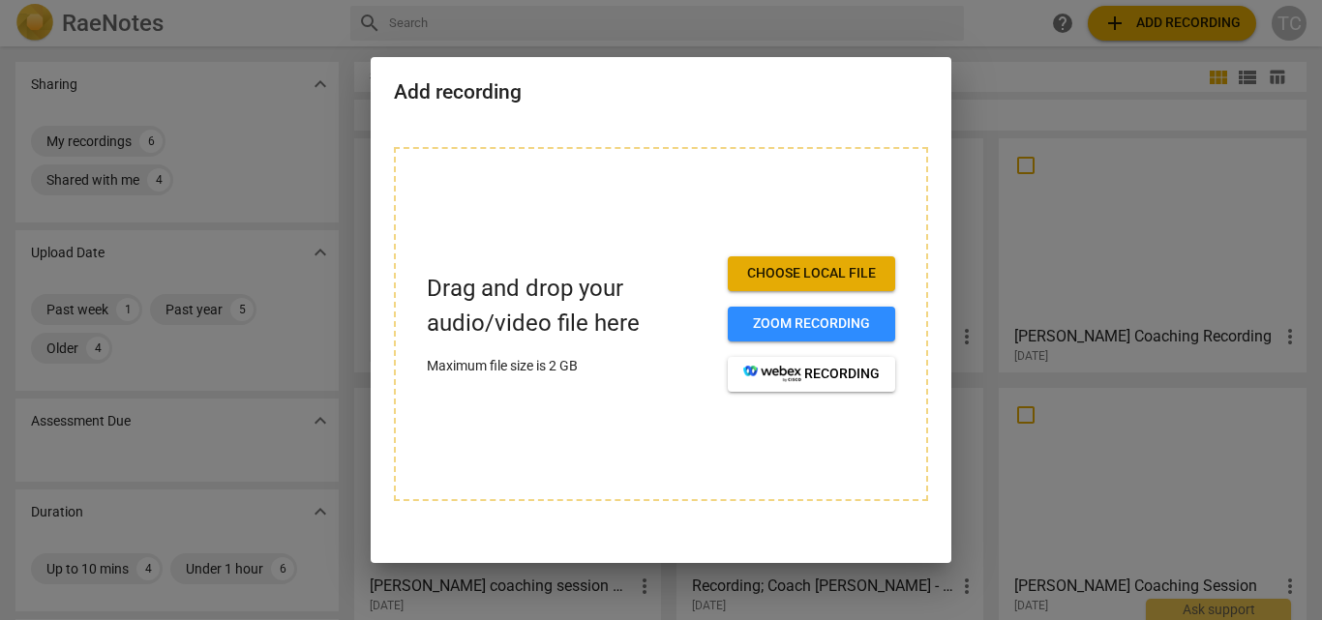
click at [816, 264] on span "Choose local file" at bounding box center [811, 273] width 136 height 19
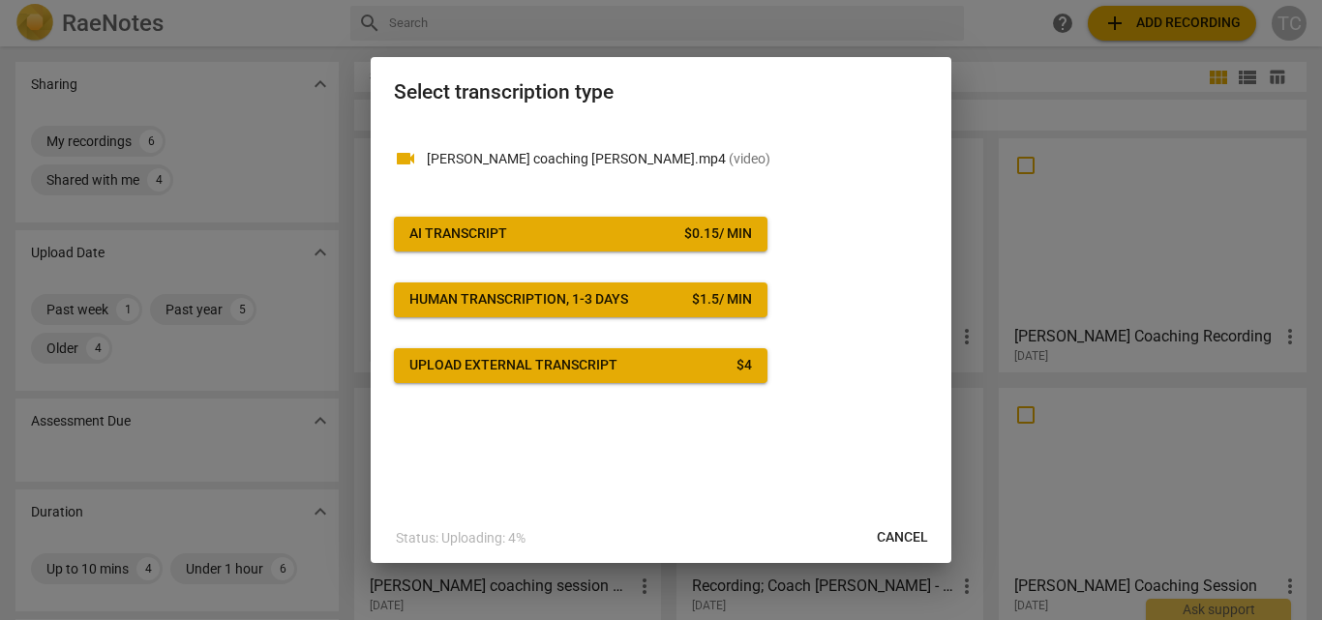
click at [646, 242] on span "AI Transcript $ 0.15 / min" at bounding box center [580, 233] width 342 height 19
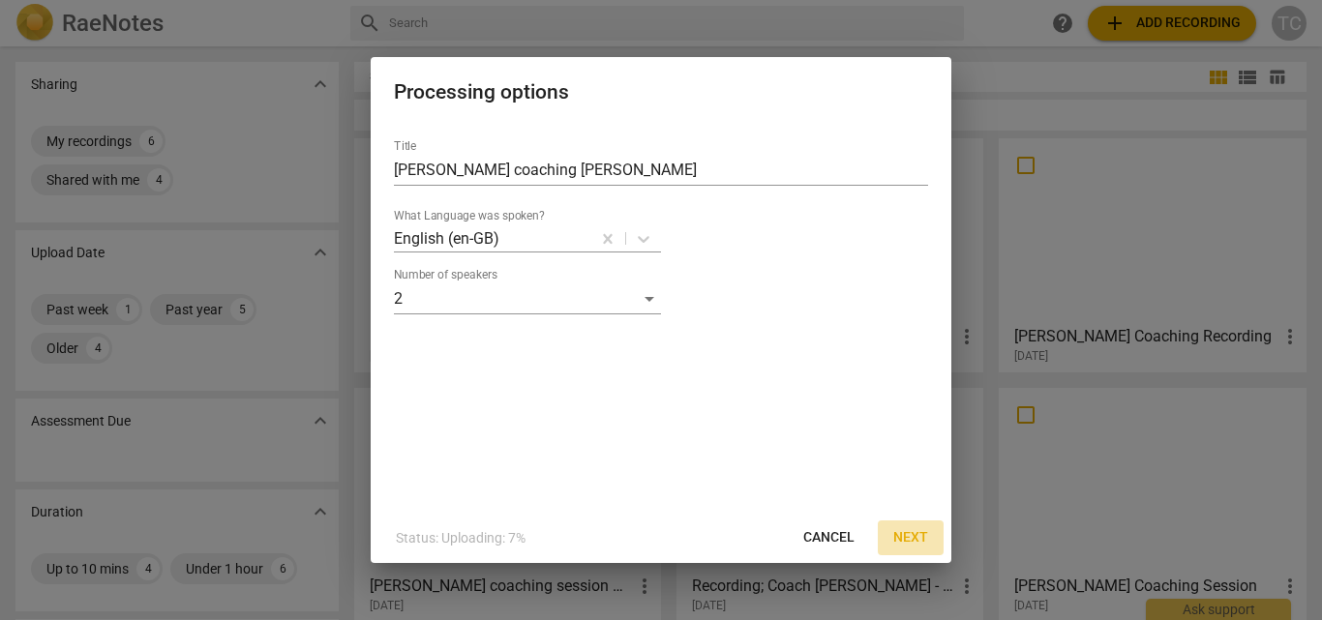
click at [909, 535] on span "Next" at bounding box center [910, 537] width 35 height 19
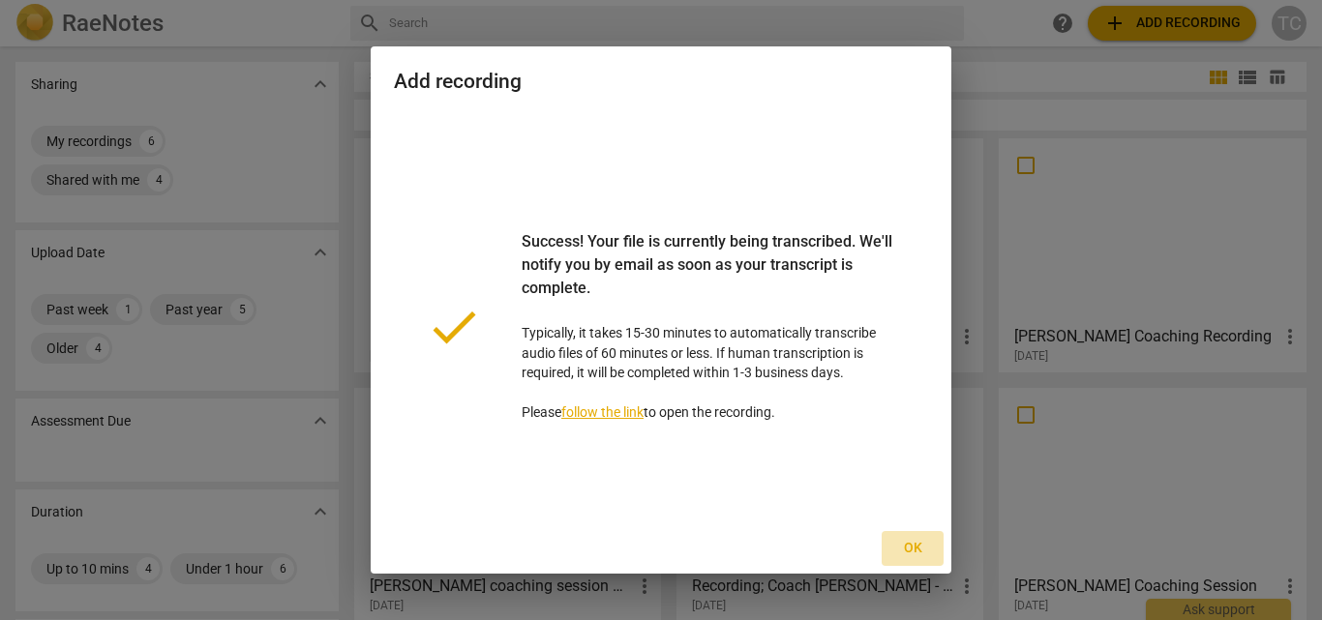
click at [903, 550] on span "Ok" at bounding box center [912, 548] width 31 height 19
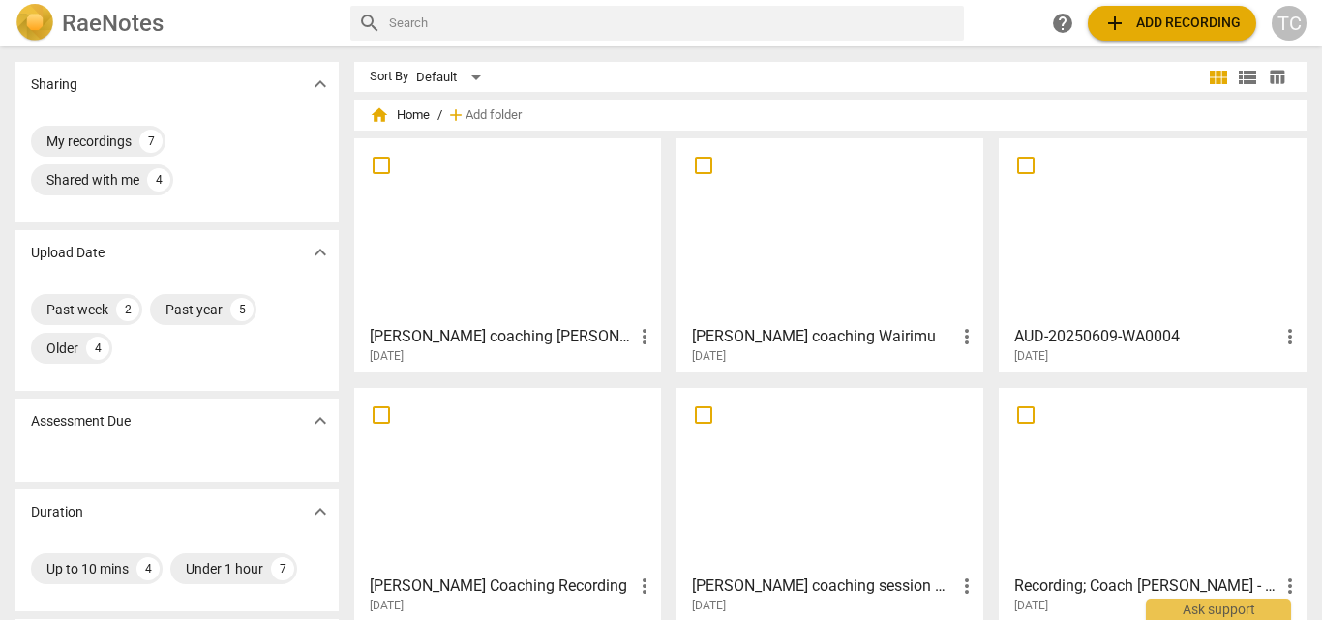
click at [464, 238] on div at bounding box center [507, 230] width 293 height 171
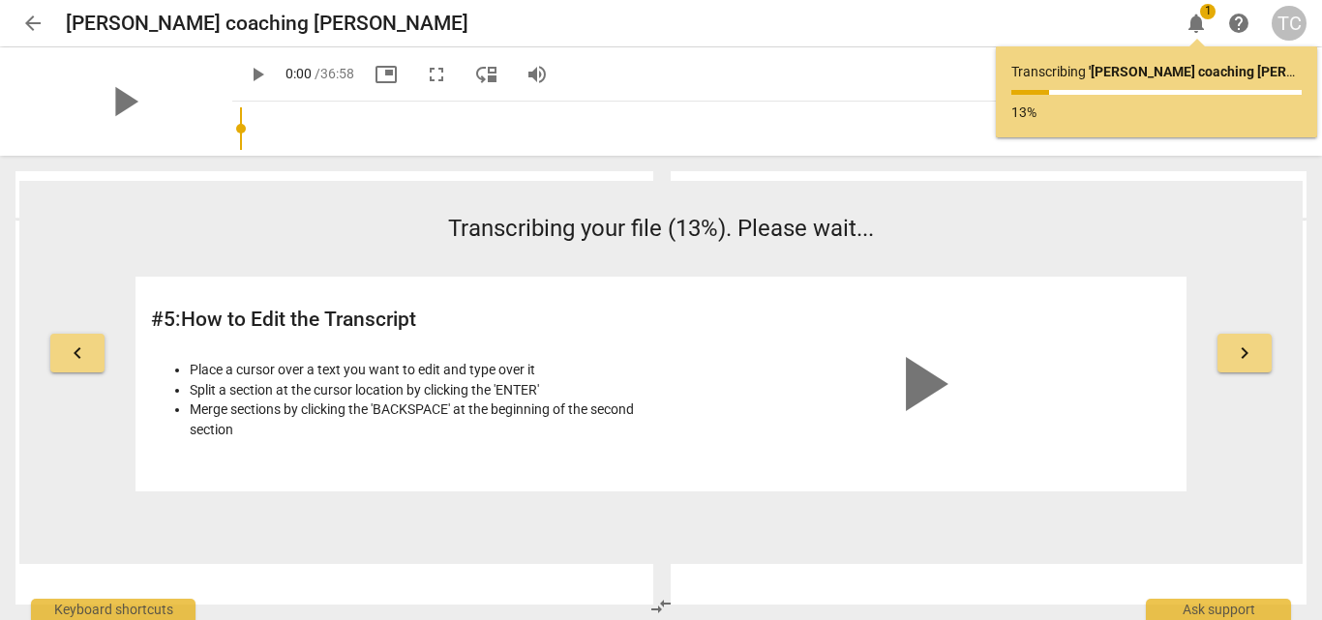
click at [45, 25] on span "arrow_back" at bounding box center [32, 23] width 35 height 23
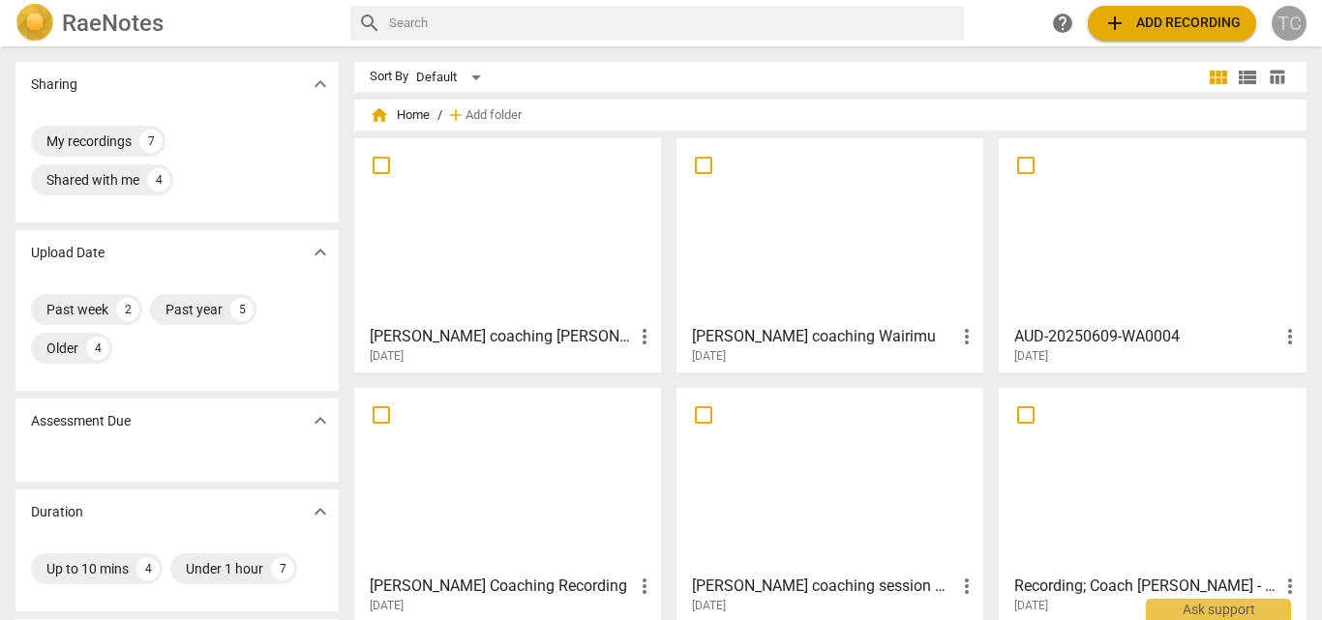
click at [1286, 27] on div "TC" at bounding box center [1288, 23] width 35 height 35
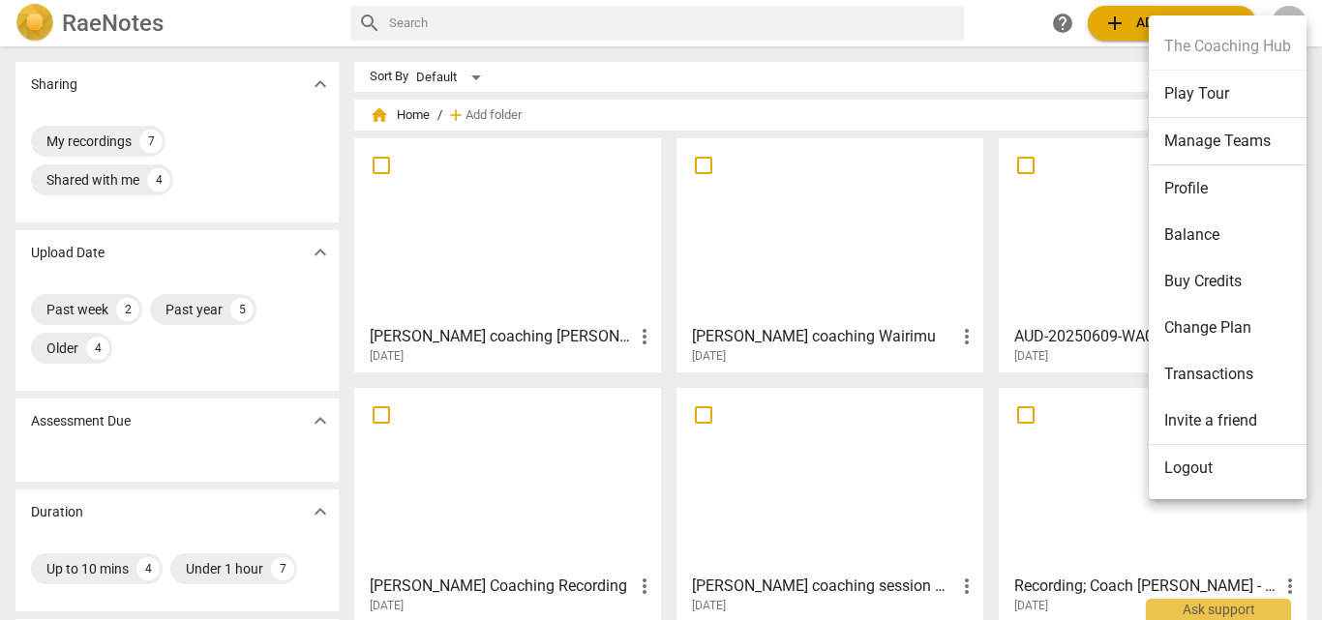
click at [1186, 247] on li "Balance" at bounding box center [1227, 235] width 158 height 46
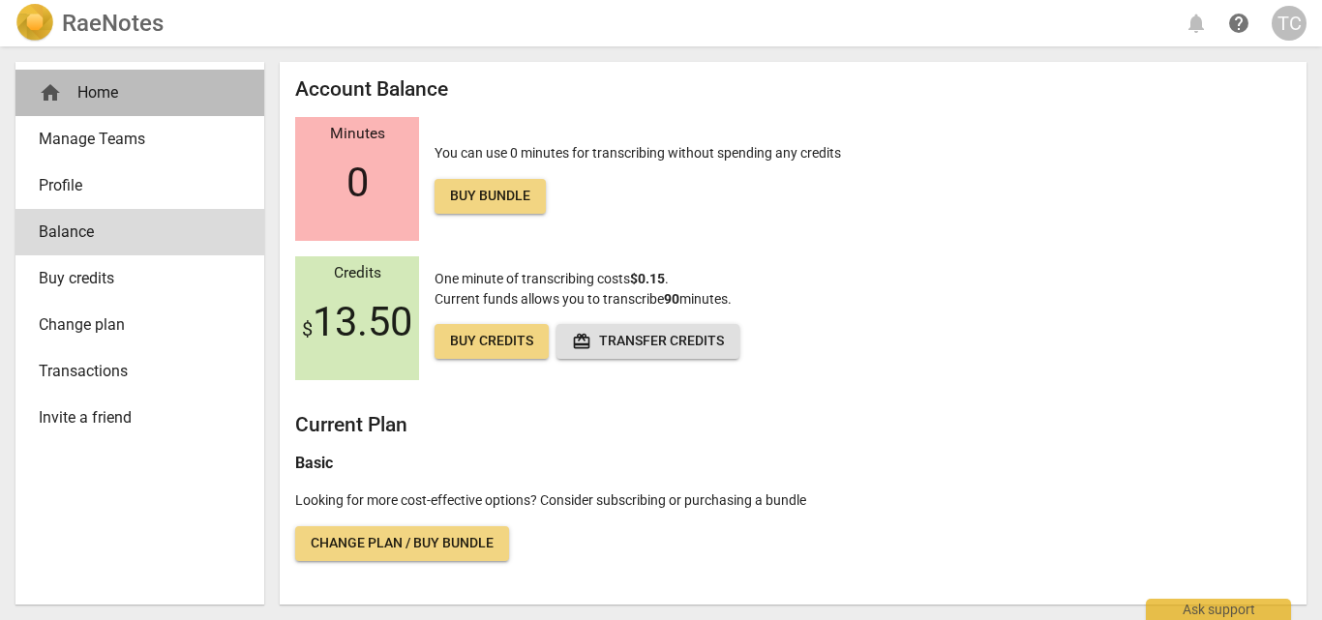
click at [58, 103] on span "home" at bounding box center [50, 92] width 23 height 23
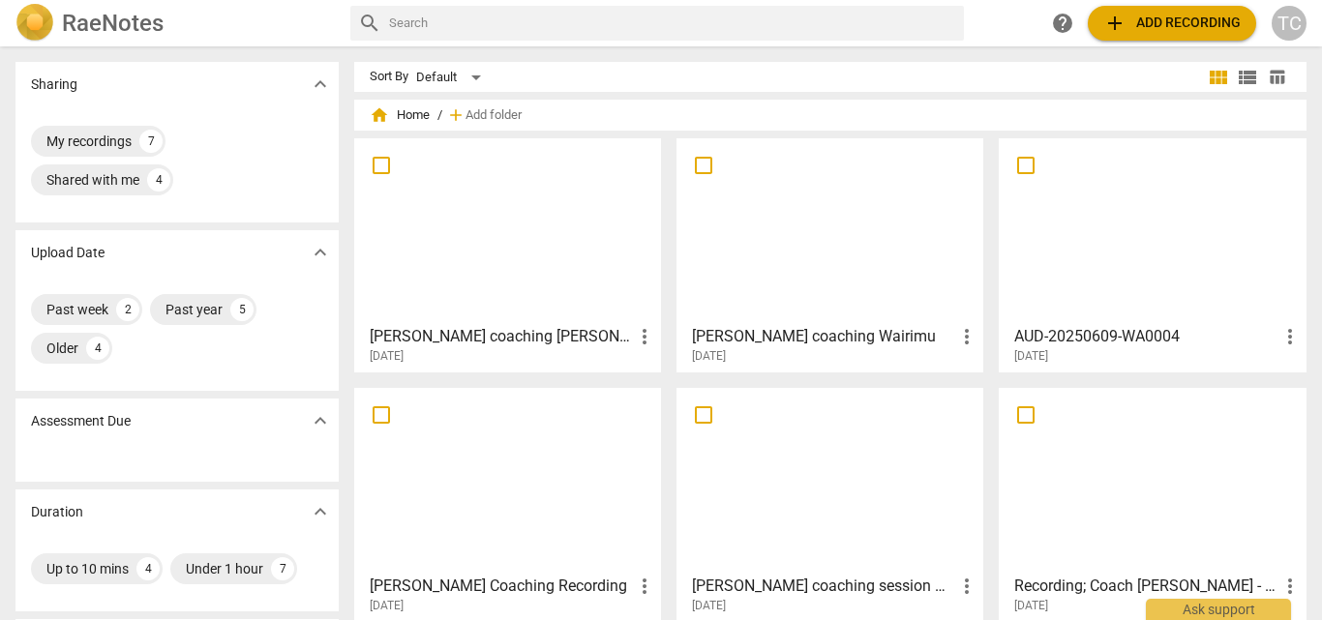
click at [1135, 15] on span "add Add recording" at bounding box center [1171, 23] width 137 height 23
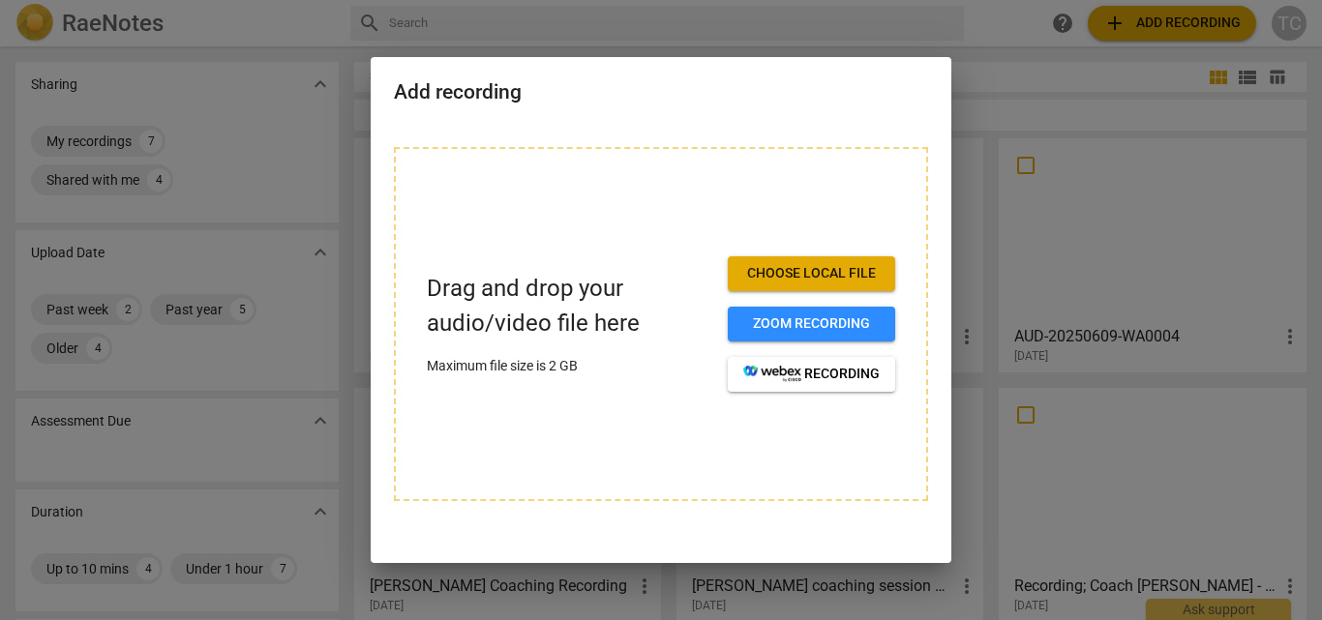
click at [812, 269] on span "Choose local file" at bounding box center [811, 273] width 136 height 19
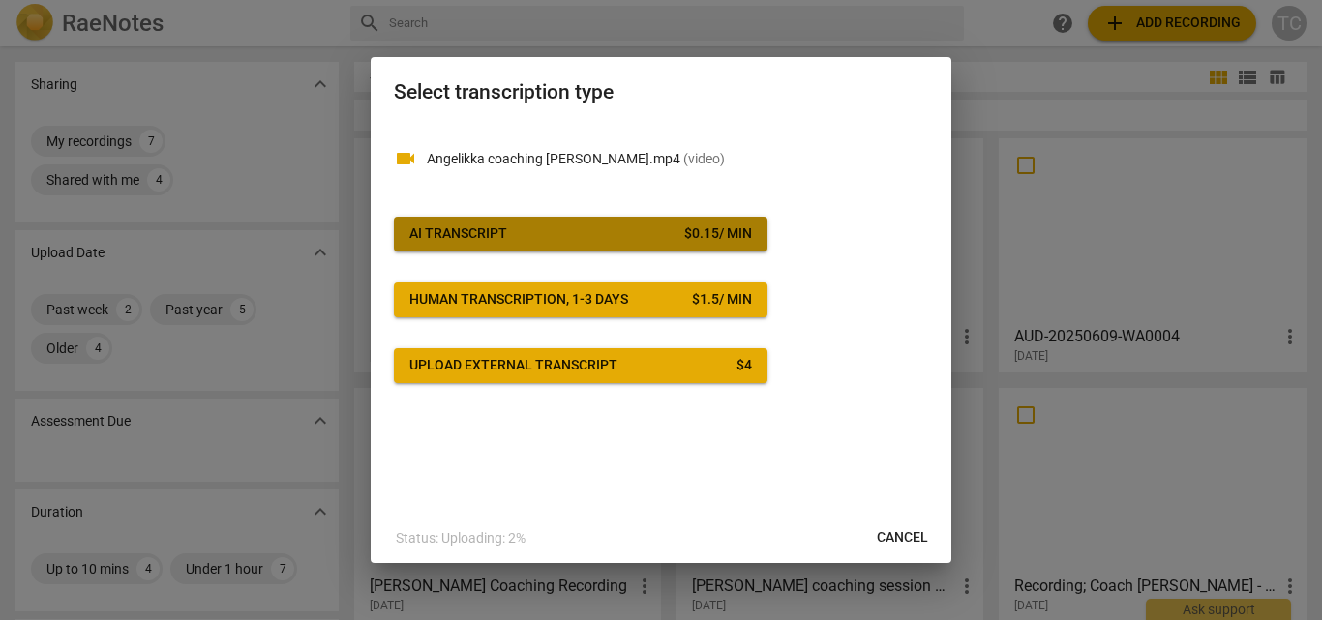
click at [456, 228] on div "AI Transcript" at bounding box center [458, 233] width 98 height 19
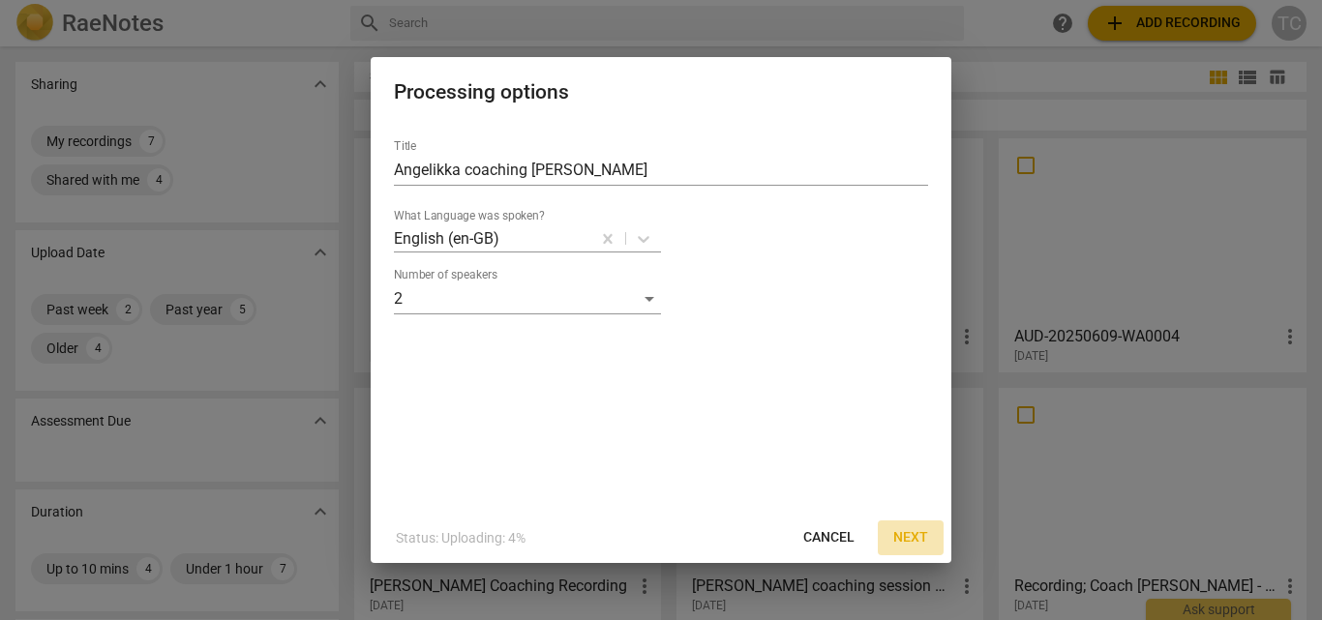
click at [914, 543] on span "Next" at bounding box center [910, 537] width 35 height 19
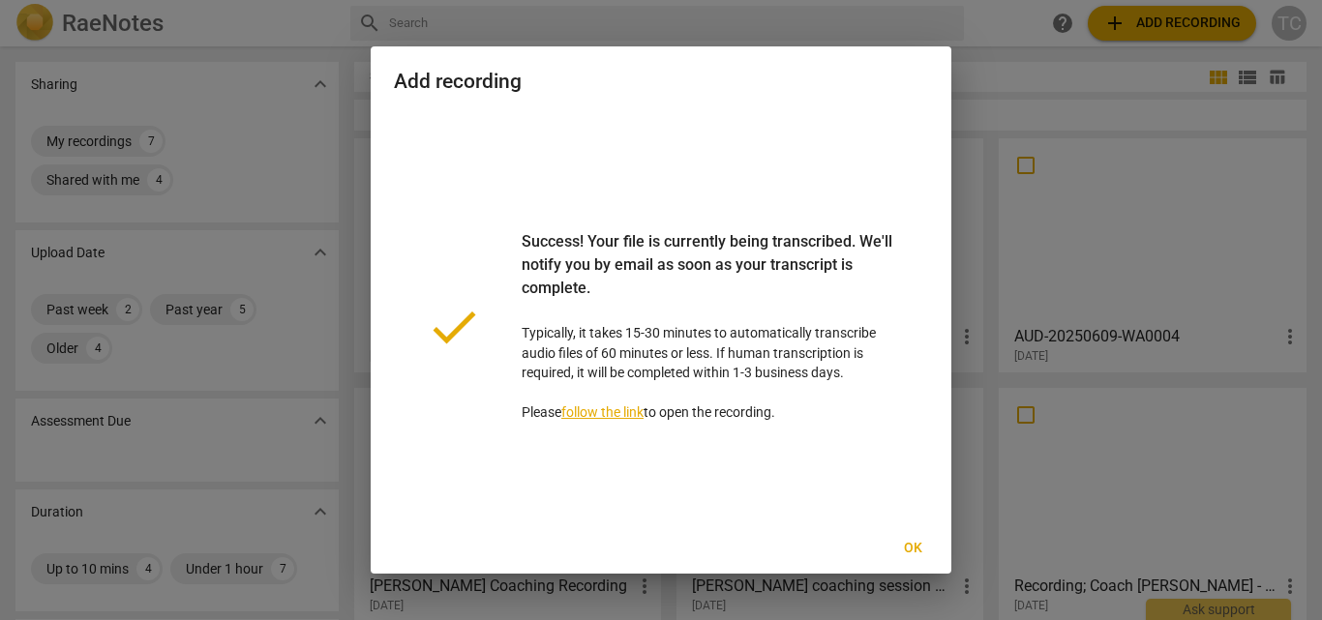
click at [915, 549] on span "Ok" at bounding box center [912, 548] width 31 height 19
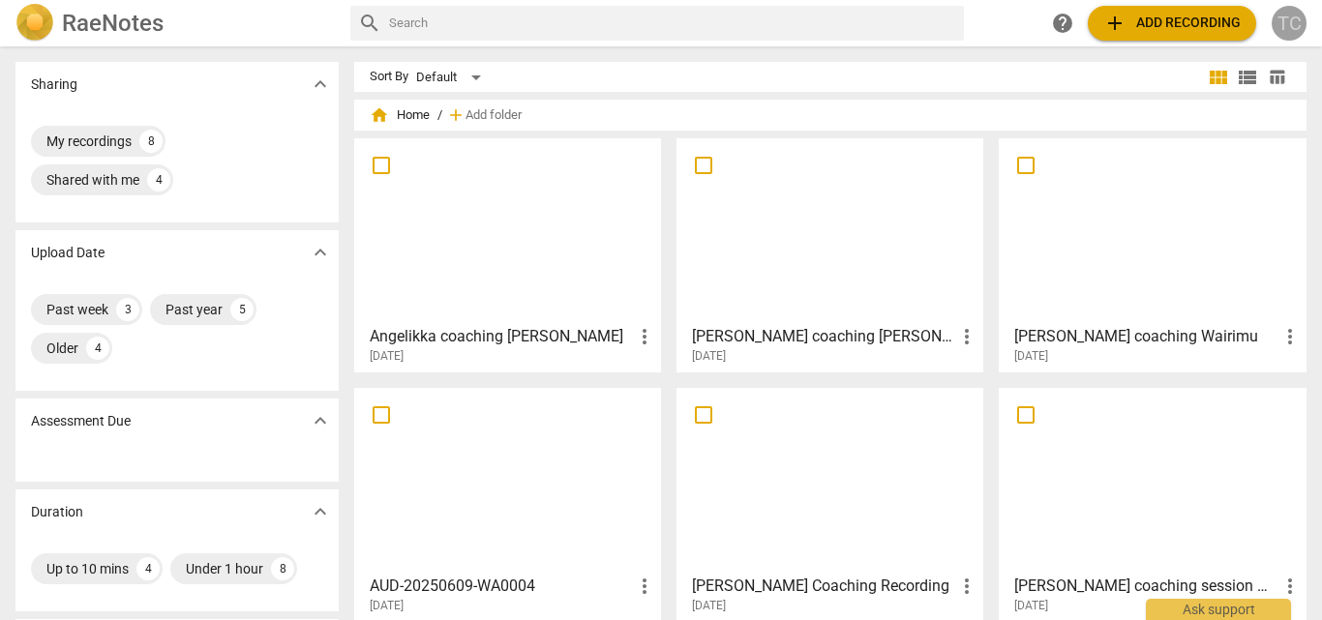
click at [1281, 34] on div "TC" at bounding box center [1288, 23] width 35 height 35
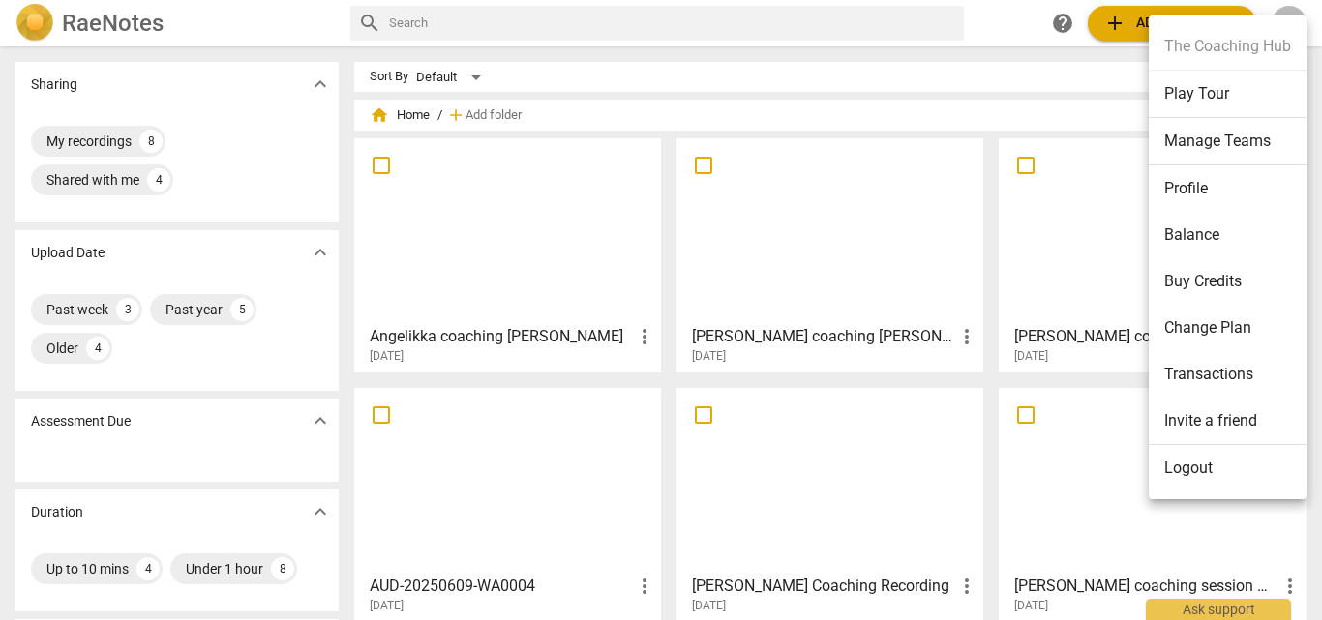
click at [1209, 253] on li "Balance" at bounding box center [1227, 235] width 158 height 46
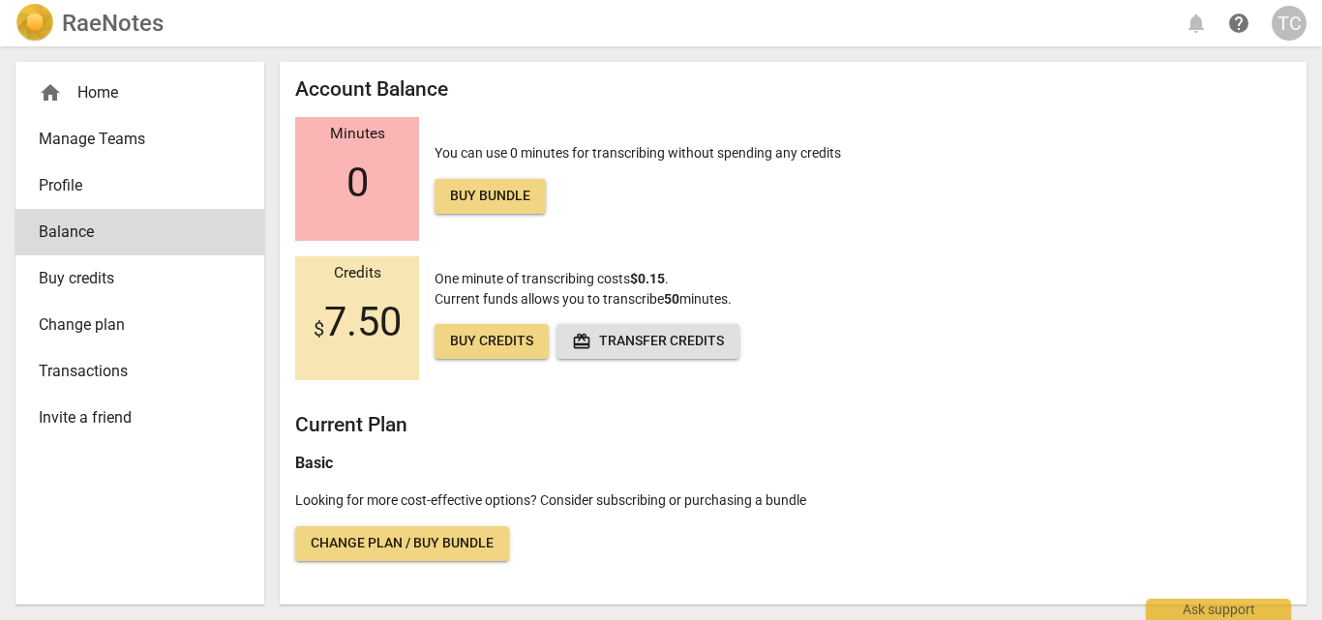
click at [126, 91] on div "home Home" at bounding box center [132, 92] width 187 height 23
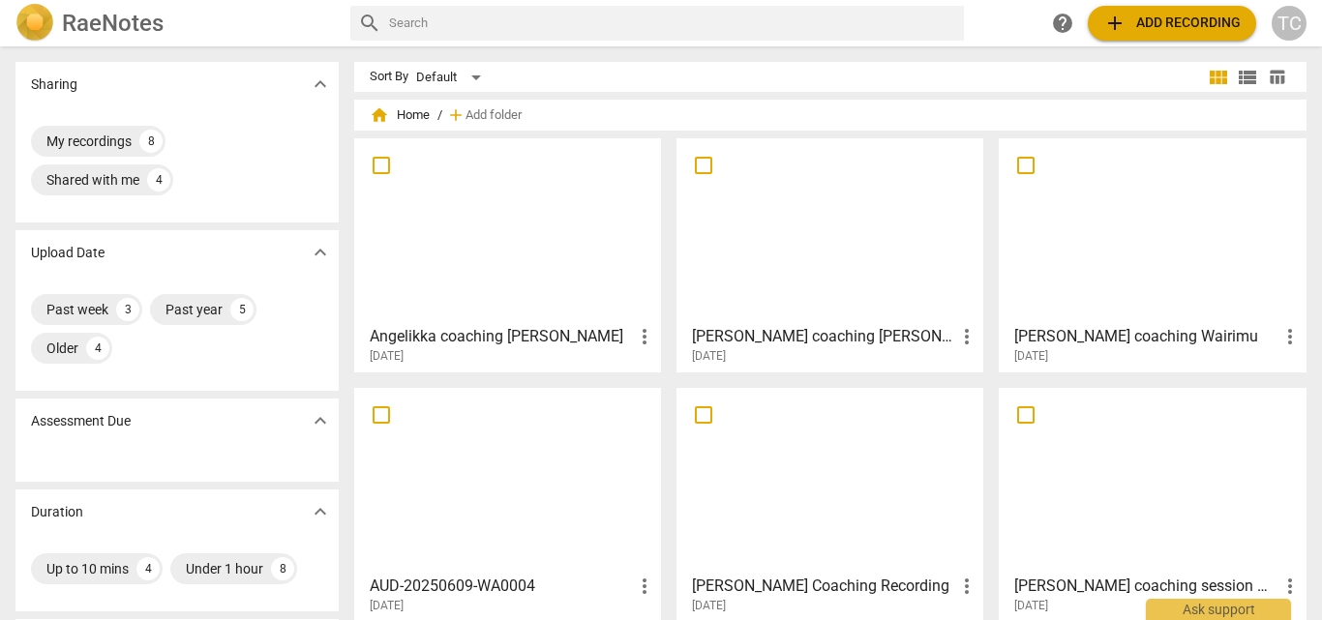
click at [1204, 28] on span "add Add recording" at bounding box center [1171, 23] width 137 height 23
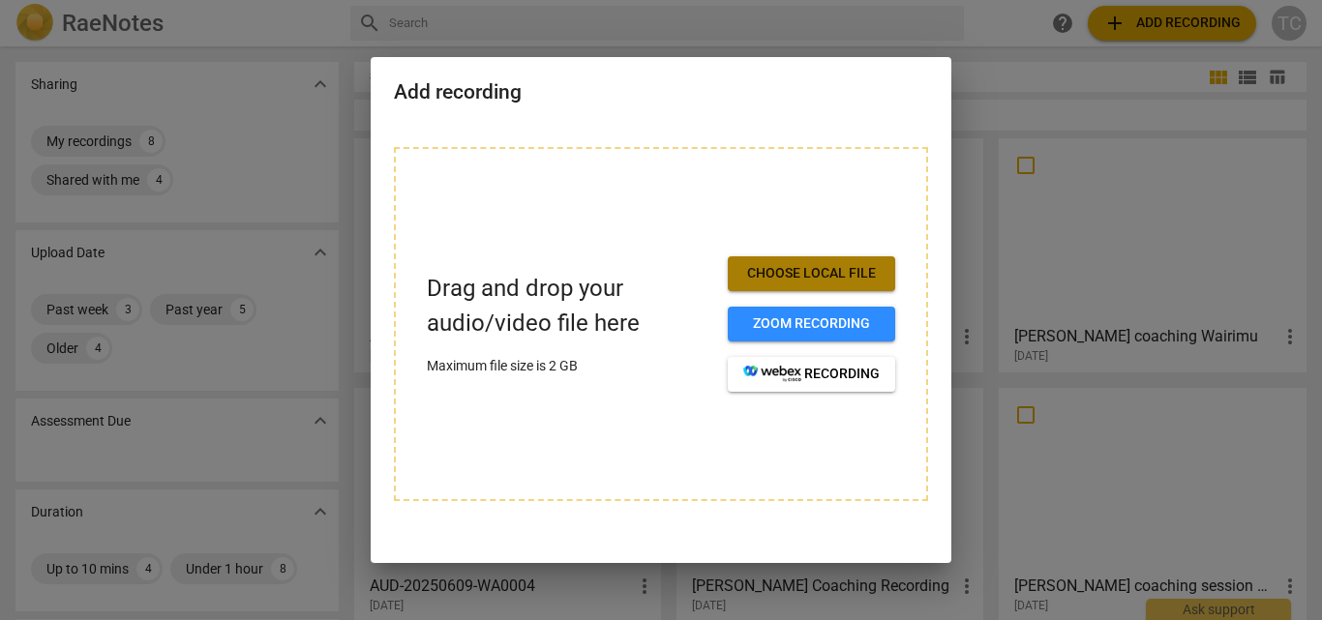
click at [771, 274] on span "Choose local file" at bounding box center [811, 273] width 136 height 19
click at [752, 33] on div at bounding box center [661, 310] width 1322 height 620
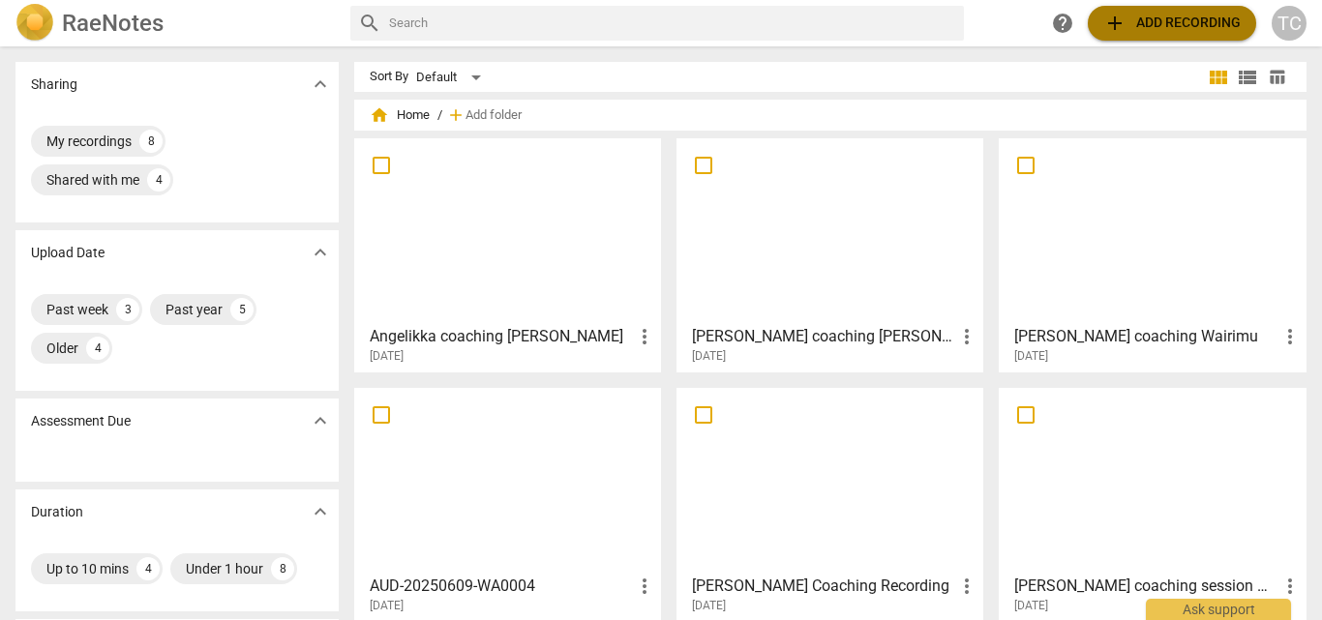
click at [1148, 19] on span "add Add recording" at bounding box center [1171, 23] width 137 height 23
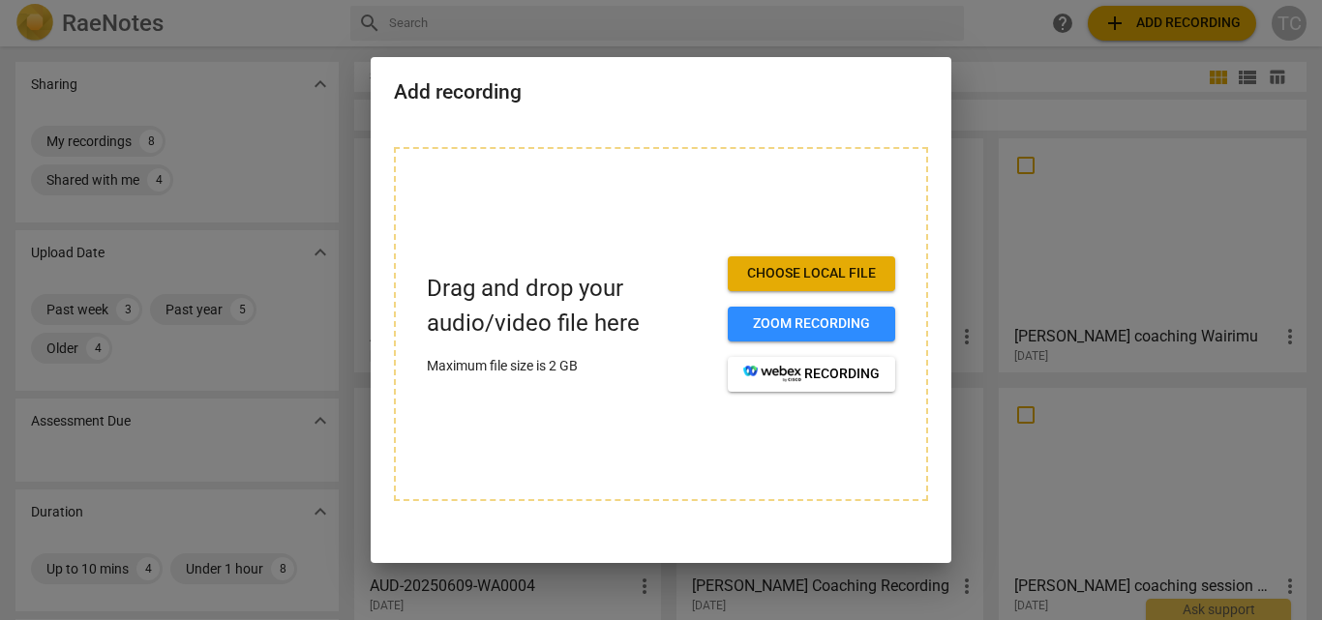
click at [749, 282] on span "Choose local file" at bounding box center [811, 273] width 136 height 19
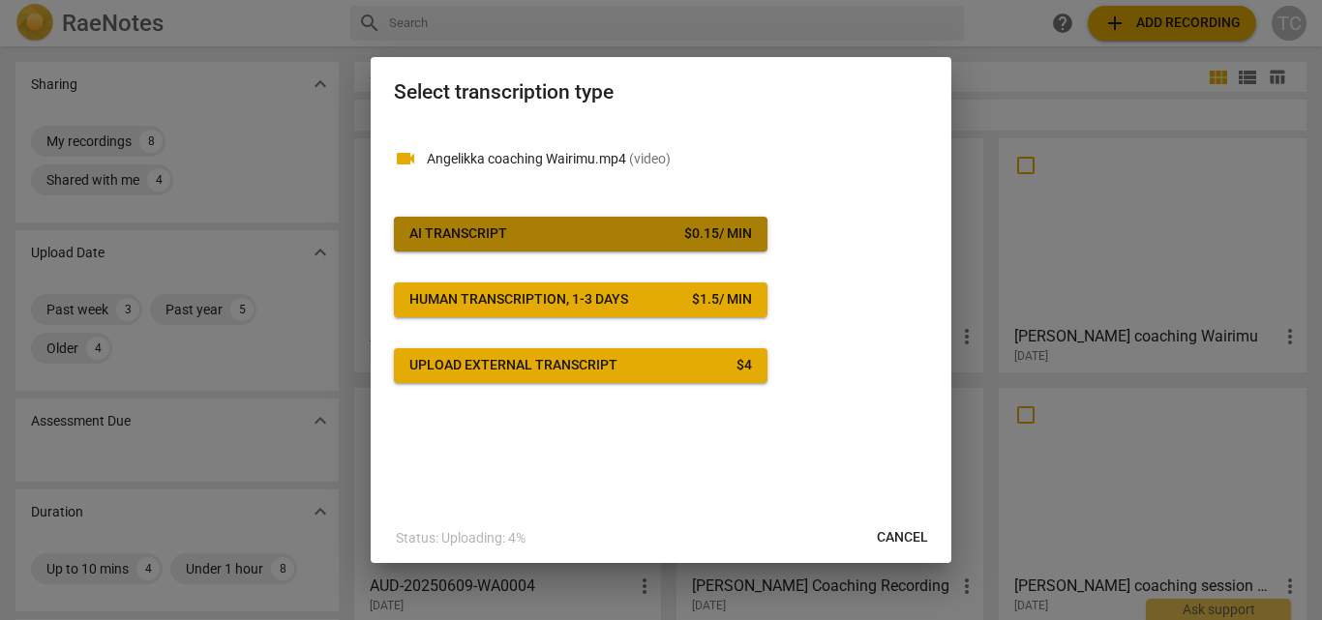
click at [575, 222] on button "AI Transcript $ 0.15 / min" at bounding box center [580, 234] width 373 height 35
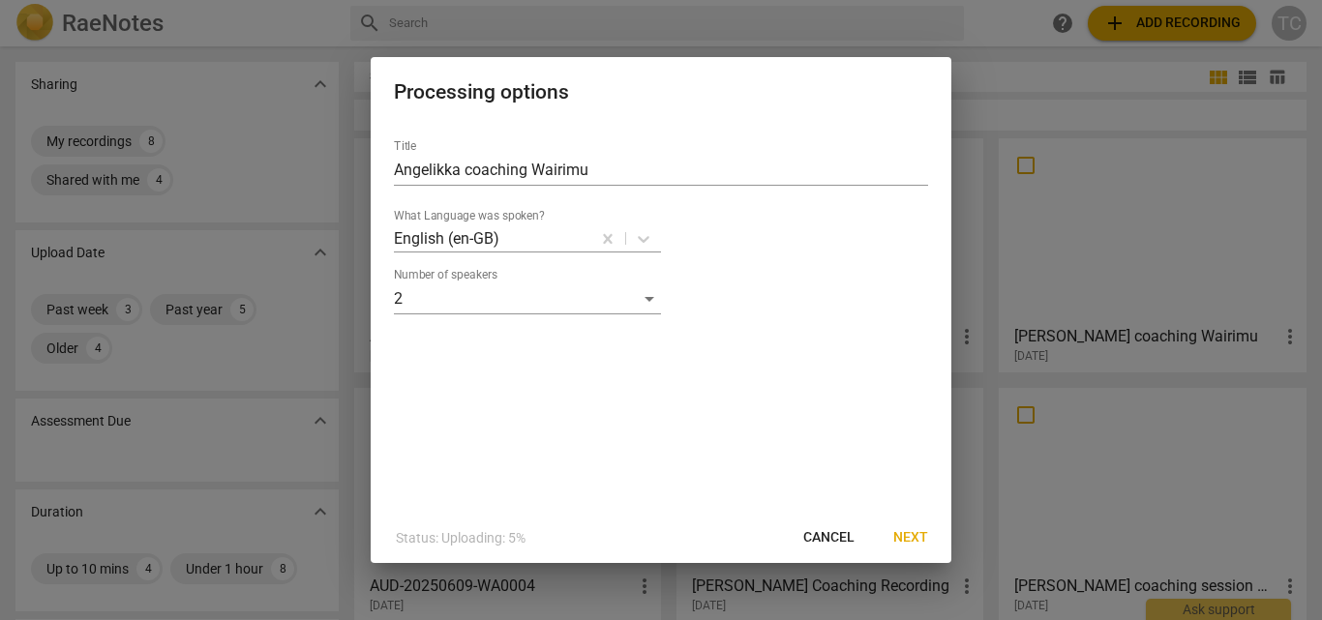
click at [896, 538] on span "Next" at bounding box center [910, 537] width 35 height 19
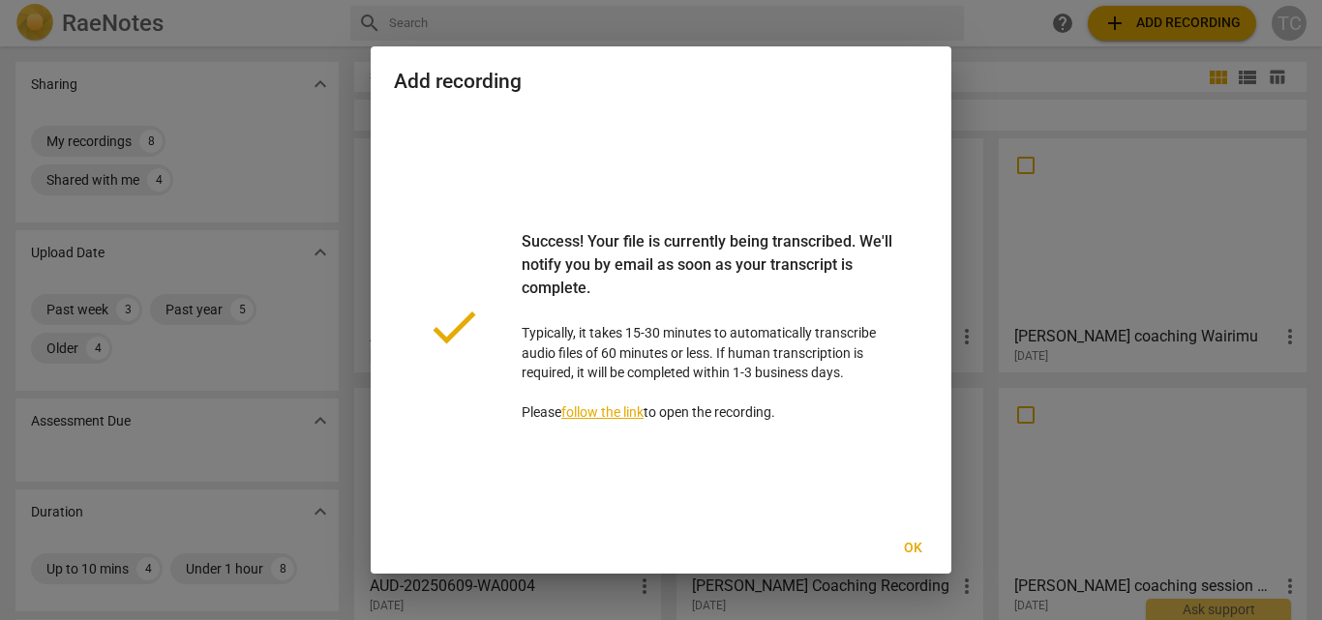
click at [916, 547] on span "Ok" at bounding box center [912, 548] width 31 height 19
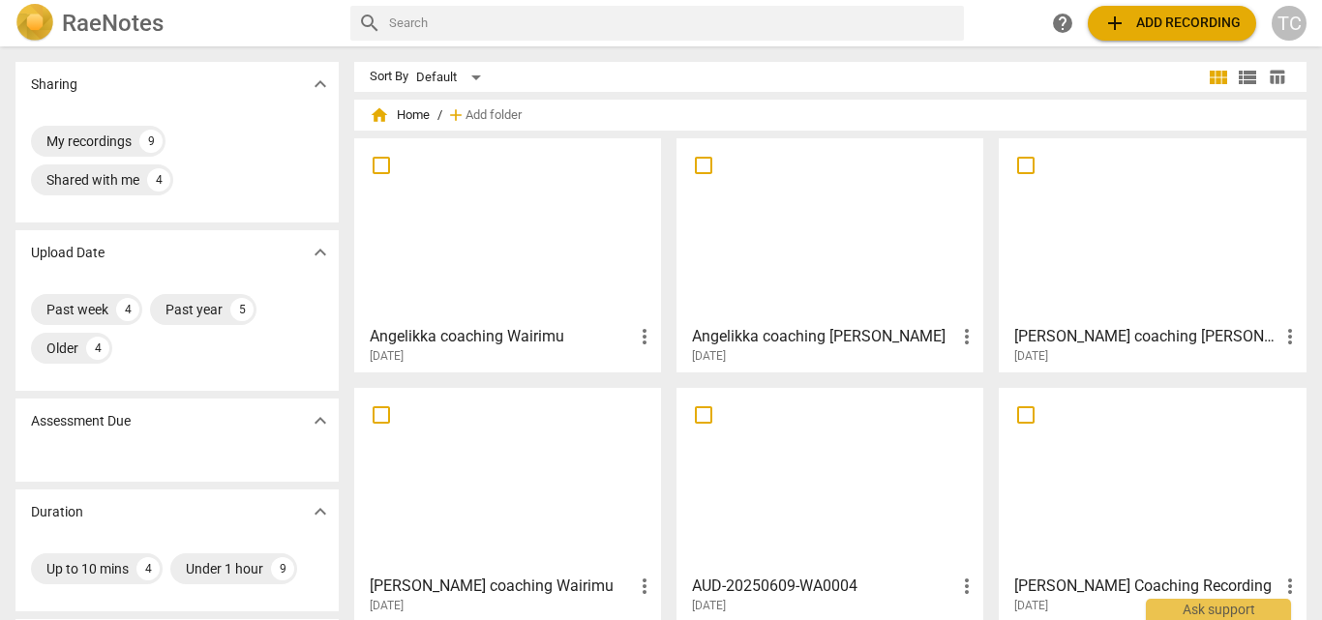
click at [1084, 273] on div at bounding box center [1151, 230] width 293 height 171
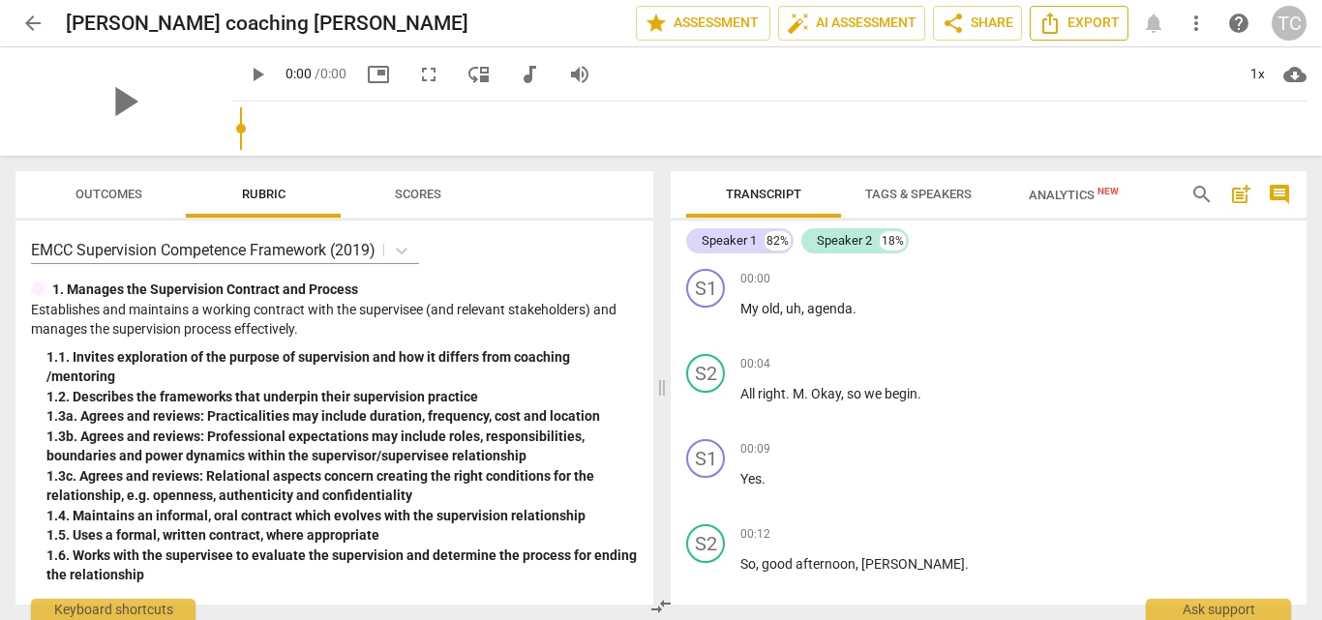
click at [1090, 21] on span "Export" at bounding box center [1078, 23] width 81 height 23
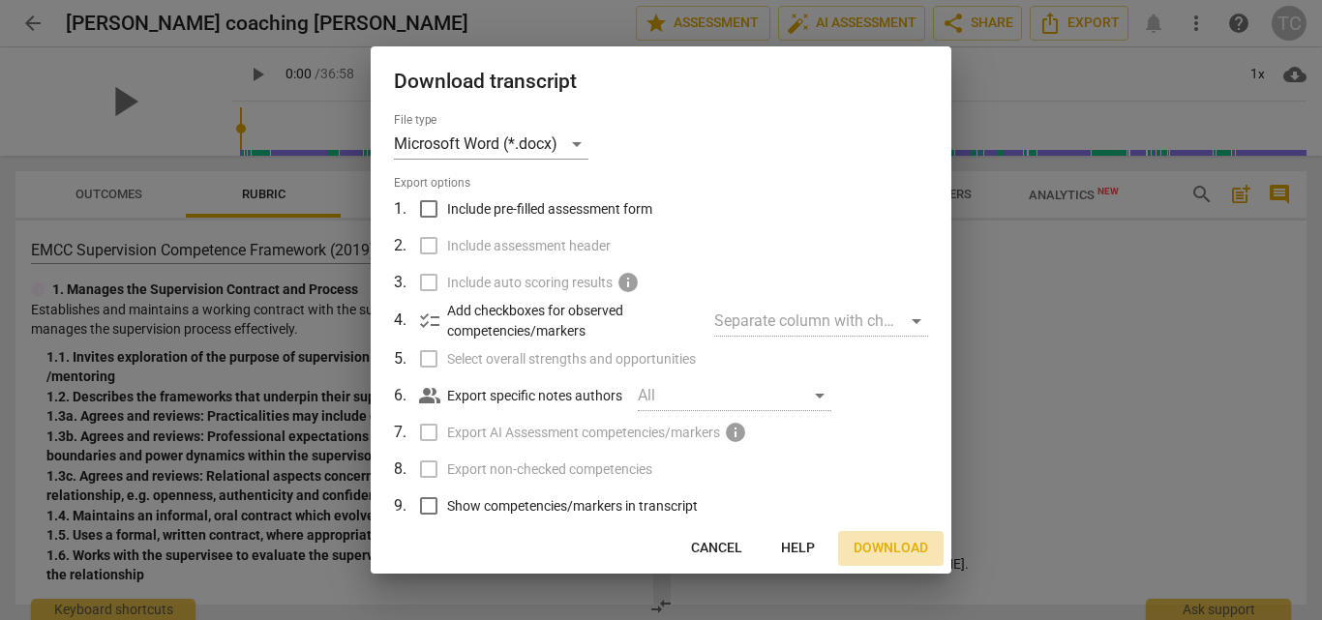
click at [895, 543] on span "Download" at bounding box center [890, 548] width 74 height 19
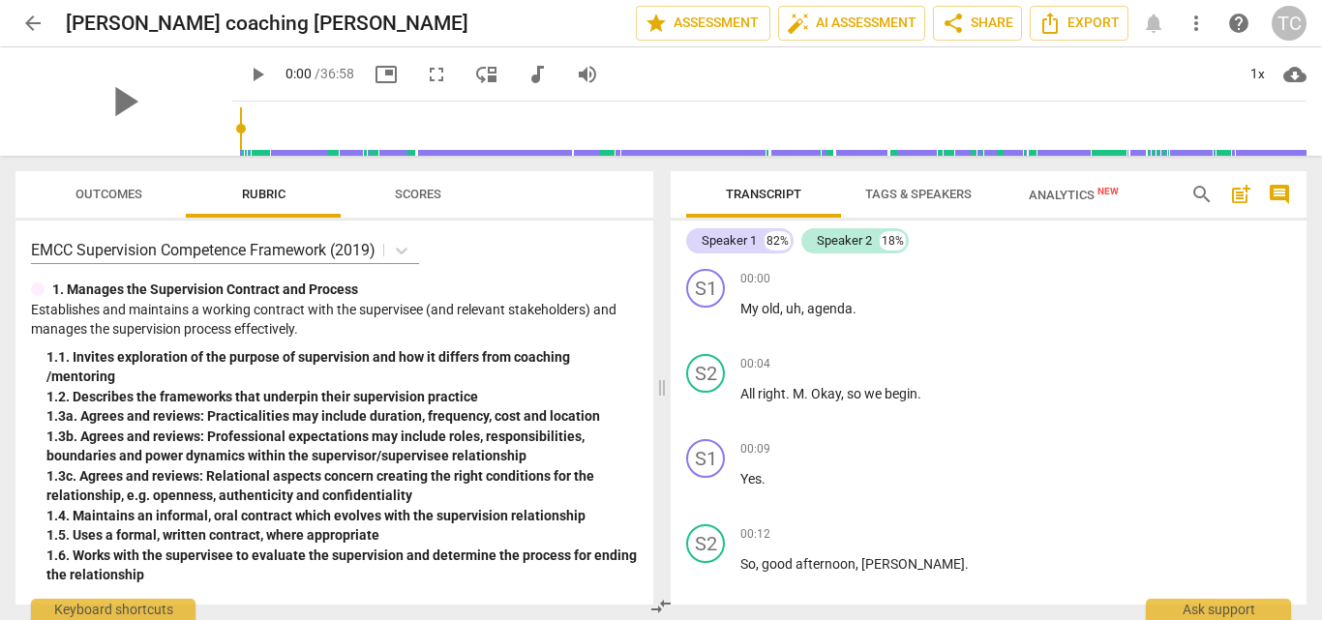
click at [30, 17] on span "arrow_back" at bounding box center [32, 23] width 23 height 23
